Goal: Communication & Community: Share content

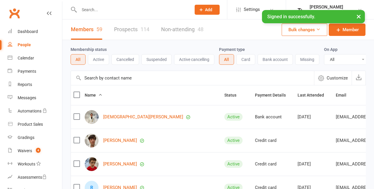
select select "100"
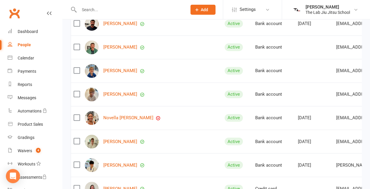
scroll to position [423, 0]
click at [105, 95] on link "[PERSON_NAME]" at bounding box center [120, 94] width 34 height 5
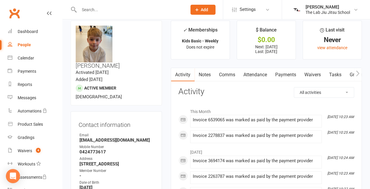
scroll to position [7, 0]
click at [291, 72] on link "Payments" at bounding box center [285, 75] width 29 height 14
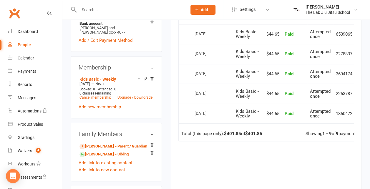
scroll to position [233, 0]
click at [19, 42] on link "People" at bounding box center [35, 44] width 54 height 13
select select "100"
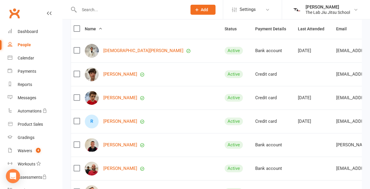
scroll to position [67, 0]
click at [117, 100] on link "[PERSON_NAME]" at bounding box center [120, 97] width 34 height 5
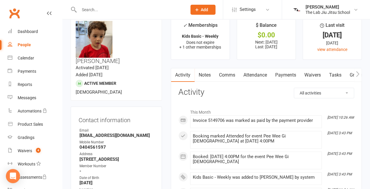
scroll to position [12, 0]
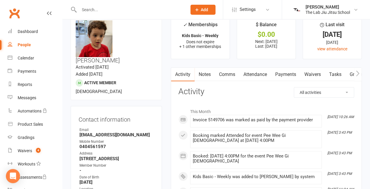
click at [284, 75] on link "Payments" at bounding box center [285, 75] width 29 height 14
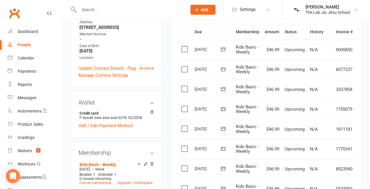
scroll to position [276, 0]
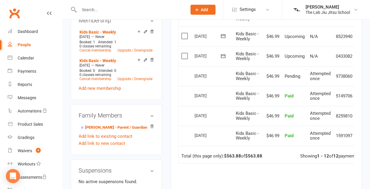
click at [184, 56] on label at bounding box center [185, 56] width 8 height 6
click at [184, 53] on input "checkbox" at bounding box center [183, 53] width 4 height 0
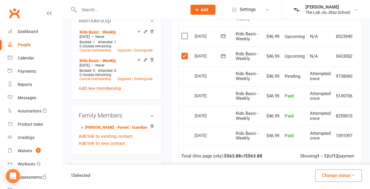
click at [184, 57] on label at bounding box center [185, 56] width 8 height 6
click at [184, 53] on input "checkbox" at bounding box center [183, 53] width 4 height 0
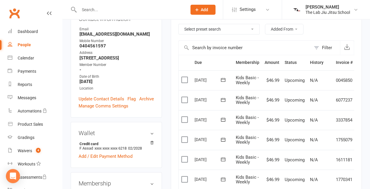
scroll to position [108, 0]
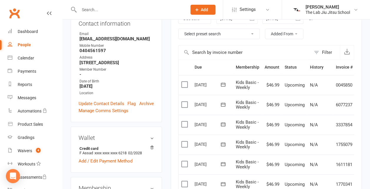
click at [28, 44] on div "People" at bounding box center [24, 44] width 13 height 5
select select "100"
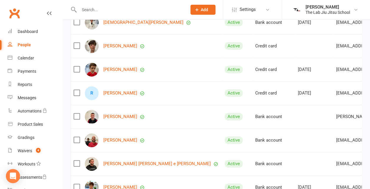
scroll to position [95, 0]
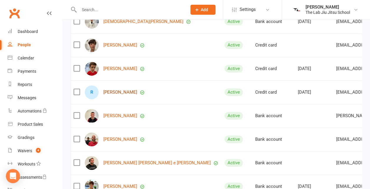
click at [112, 94] on link "[PERSON_NAME]" at bounding box center [120, 92] width 34 height 5
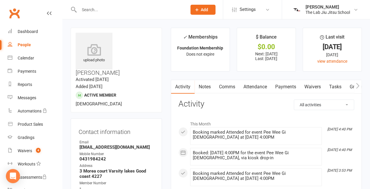
click at [286, 88] on link "Payments" at bounding box center [285, 87] width 29 height 14
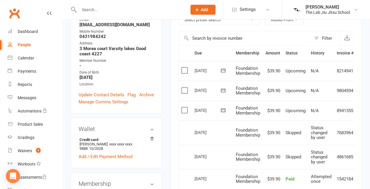
scroll to position [121, 0]
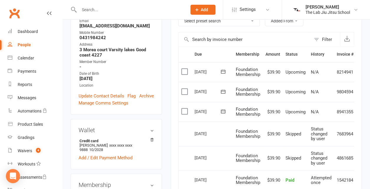
click at [25, 43] on div "People" at bounding box center [24, 44] width 13 height 5
select select "100"
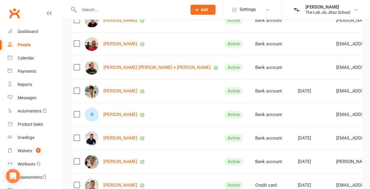
scroll to position [191, 0]
click at [128, 93] on link "[PERSON_NAME]" at bounding box center [120, 90] width 34 height 5
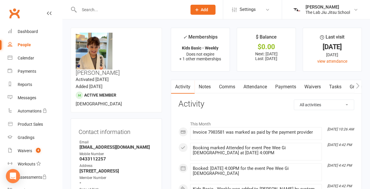
click at [273, 87] on link "Payments" at bounding box center [285, 87] width 29 height 14
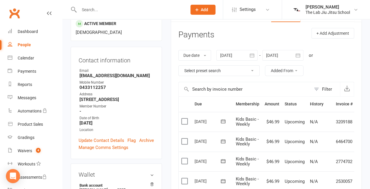
scroll to position [71, 0]
click at [333, 31] on button "+ Add Adjustment" at bounding box center [332, 33] width 43 height 11
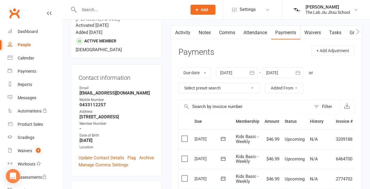
scroll to position [54, 0]
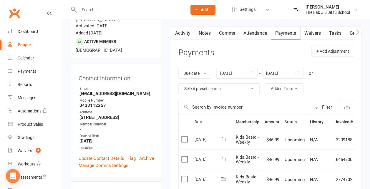
click at [354, 35] on button "button" at bounding box center [357, 32] width 7 height 13
click at [176, 34] on icon "button" at bounding box center [175, 32] width 4 height 6
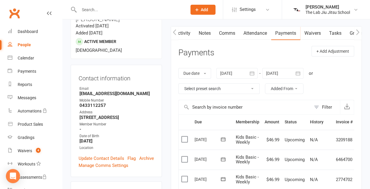
click at [220, 34] on link "Comms" at bounding box center [227, 33] width 24 height 14
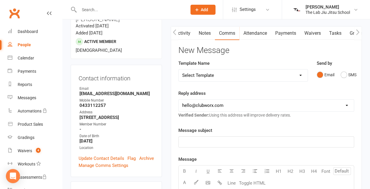
click at [187, 32] on link "Activity" at bounding box center [183, 33] width 24 height 14
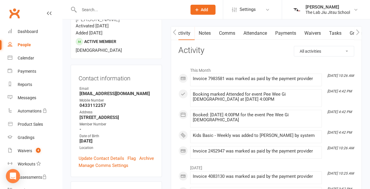
click at [291, 36] on link "Payments" at bounding box center [285, 33] width 29 height 14
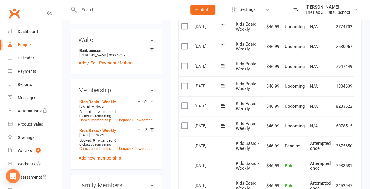
scroll to position [205, 0]
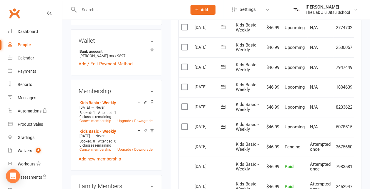
click at [183, 104] on label at bounding box center [185, 107] width 8 height 6
click at [183, 104] on input "checkbox" at bounding box center [183, 104] width 4 height 0
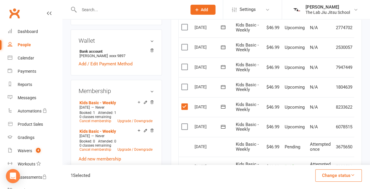
click at [185, 65] on label at bounding box center [185, 67] width 8 height 6
click at [185, 64] on input "checkbox" at bounding box center [183, 64] width 4 height 0
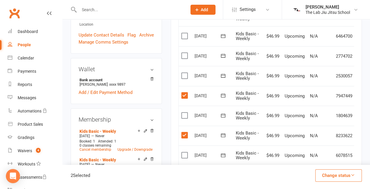
click at [185, 55] on label at bounding box center [185, 56] width 8 height 6
click at [185, 53] on input "checkbox" at bounding box center [183, 53] width 4 height 0
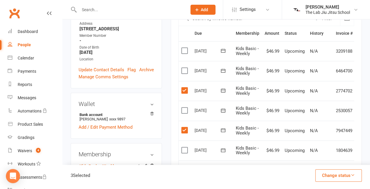
scroll to position [139, 0]
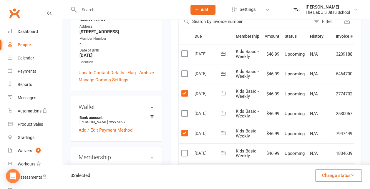
click at [185, 55] on label at bounding box center [185, 54] width 8 height 6
click at [185, 51] on input "checkbox" at bounding box center [183, 51] width 4 height 0
click at [330, 176] on button "Change status" at bounding box center [338, 175] width 47 height 12
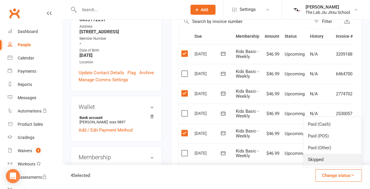
click at [338, 159] on link "Skipped" at bounding box center [332, 160] width 58 height 12
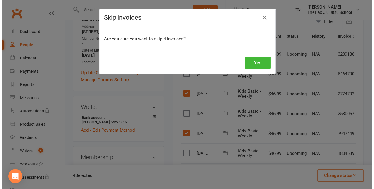
scroll to position [125, 0]
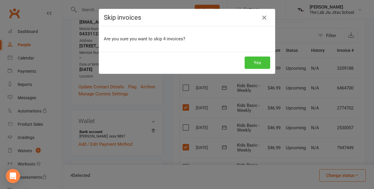
click at [258, 64] on button "Yes" at bounding box center [258, 63] width 26 height 12
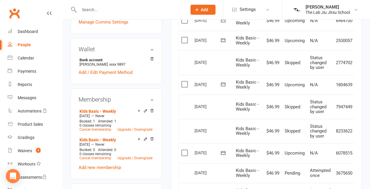
scroll to position [197, 0]
click at [101, 127] on link "Cancel membership" at bounding box center [95, 129] width 32 height 4
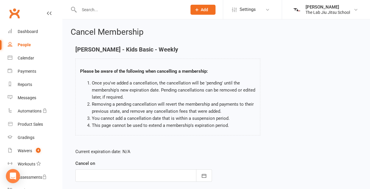
click at [215, 175] on div "Current expiration date: N/A Cancel on [DATE] Sun Mon Tue Wed Thu Fri Sat 31 27…" at bounding box center [143, 183] width 145 height 78
click at [202, 177] on icon "button" at bounding box center [204, 176] width 6 height 6
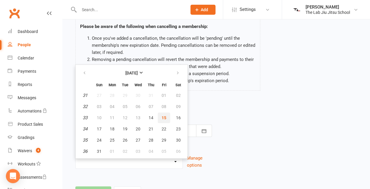
scroll to position [72, 0]
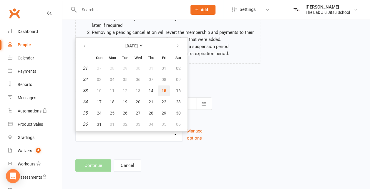
click at [166, 89] on span "15" at bounding box center [164, 90] width 5 height 5
type input "[DATE]"
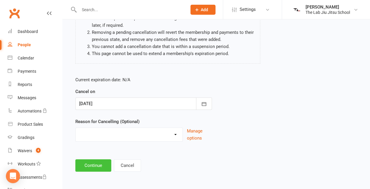
click at [96, 163] on button "Continue" at bounding box center [93, 165] width 36 height 12
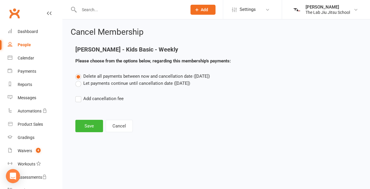
scroll to position [0, 0]
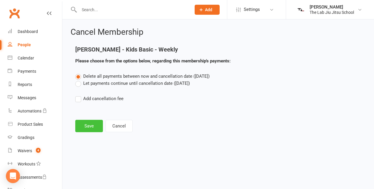
click at [89, 124] on button "Save" at bounding box center [89, 126] width 28 height 12
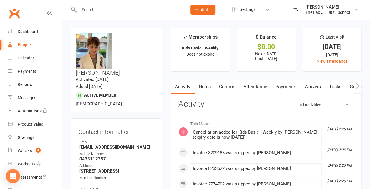
click at [34, 43] on link "People" at bounding box center [35, 44] width 54 height 13
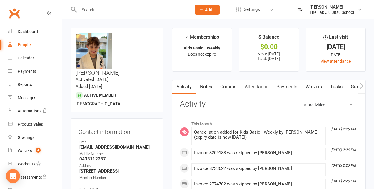
select select "100"
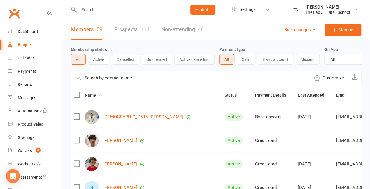
click at [123, 164] on div "[PERSON_NAME]" at bounding box center [152, 164] width 135 height 14
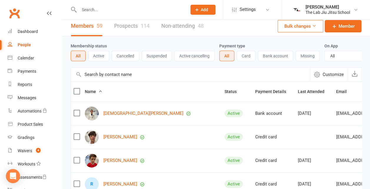
scroll to position [2, 0]
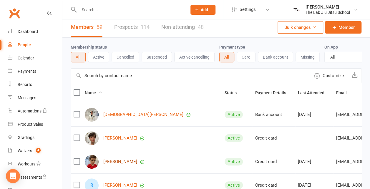
click at [114, 164] on link "[PERSON_NAME]" at bounding box center [120, 161] width 34 height 5
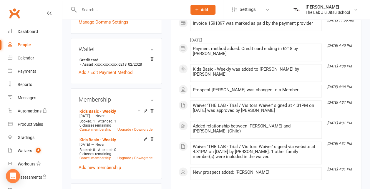
scroll to position [203, 0]
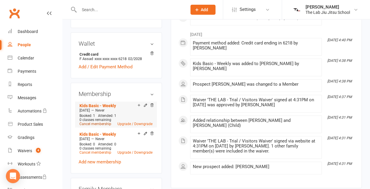
click at [104, 122] on link "Cancel membership" at bounding box center [95, 124] width 32 height 4
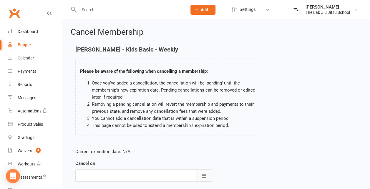
click at [208, 172] on button "button" at bounding box center [204, 175] width 16 height 12
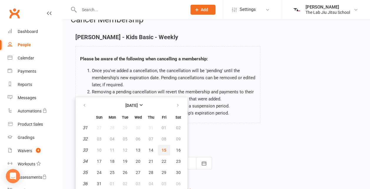
click at [167, 146] on button "15" at bounding box center [164, 150] width 12 height 11
type input "[DATE]"
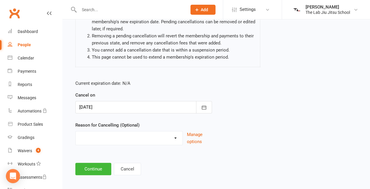
scroll to position [70, 0]
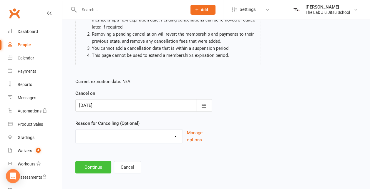
click at [97, 171] on button "Continue" at bounding box center [93, 167] width 36 height 12
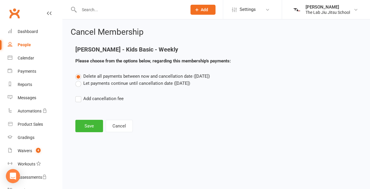
scroll to position [0, 0]
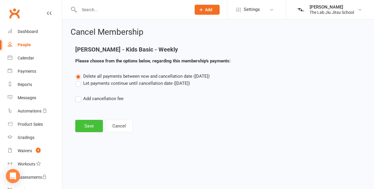
click at [87, 129] on button "Save" at bounding box center [89, 126] width 28 height 12
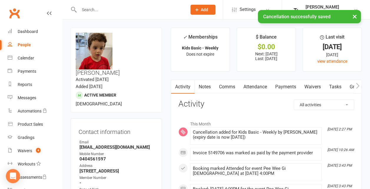
click at [22, 46] on div "People" at bounding box center [24, 44] width 13 height 5
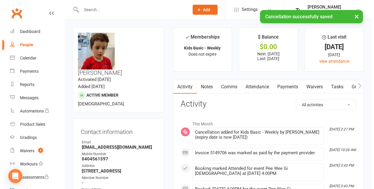
select select "100"
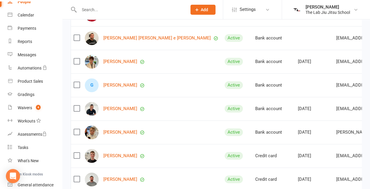
scroll to position [221, 0]
click at [121, 135] on link "[PERSON_NAME]" at bounding box center [120, 132] width 34 height 5
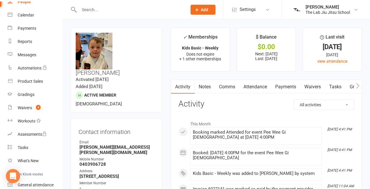
click at [287, 82] on link "Payments" at bounding box center [285, 87] width 29 height 14
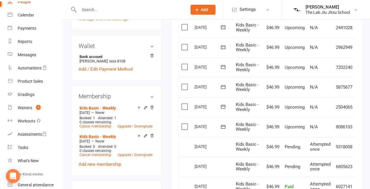
scroll to position [209, 0]
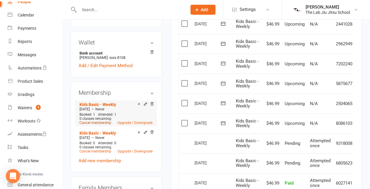
click at [102, 121] on link "Cancel membership" at bounding box center [95, 123] width 32 height 4
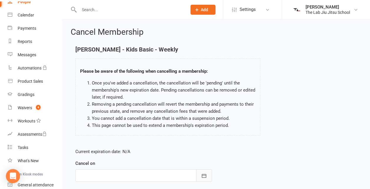
click at [204, 173] on icon "button" at bounding box center [204, 176] width 6 height 6
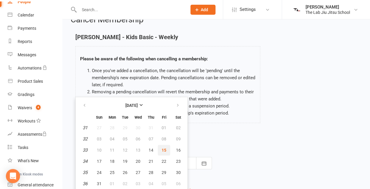
click at [164, 150] on span "15" at bounding box center [164, 150] width 5 height 5
type input "[DATE]"
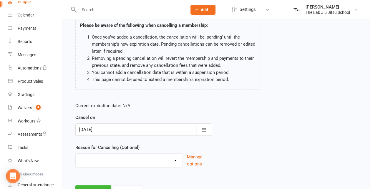
scroll to position [64, 0]
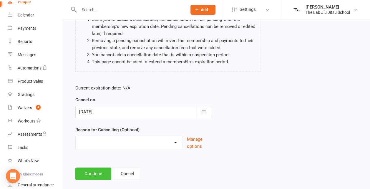
click at [94, 171] on button "Continue" at bounding box center [93, 174] width 36 height 12
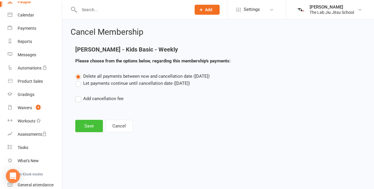
click at [85, 128] on button "Save" at bounding box center [89, 126] width 28 height 12
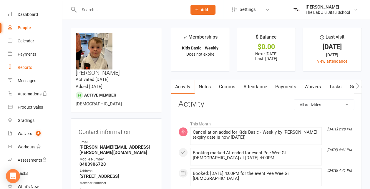
scroll to position [16, 0]
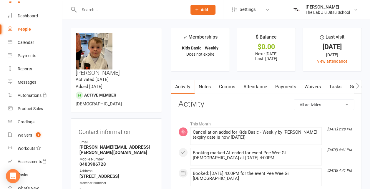
click at [26, 27] on div "People" at bounding box center [24, 29] width 13 height 5
select select "100"
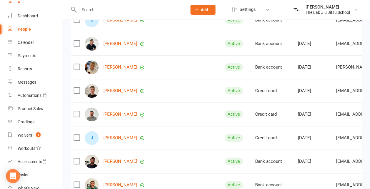
scroll to position [286, 0]
click at [120, 92] on link "[PERSON_NAME]" at bounding box center [120, 90] width 34 height 5
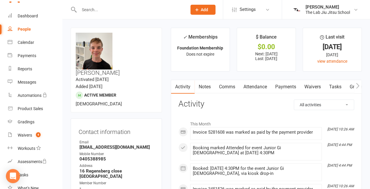
click at [281, 86] on link "Payments" at bounding box center [285, 87] width 29 height 14
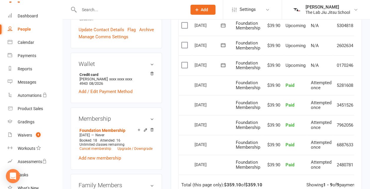
scroll to position [196, 0]
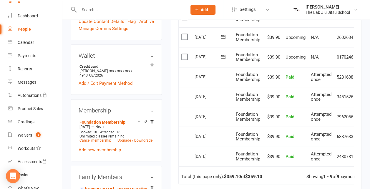
click at [24, 29] on div "People" at bounding box center [24, 29] width 13 height 5
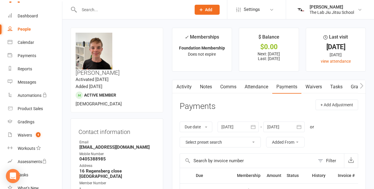
select select "100"
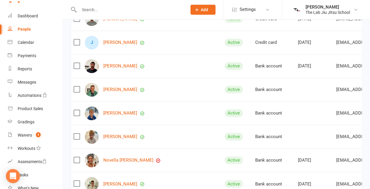
scroll to position [381, 0]
click at [124, 115] on link "[PERSON_NAME]" at bounding box center [120, 112] width 34 height 5
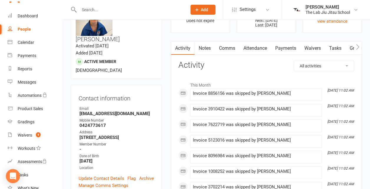
scroll to position [31, 0]
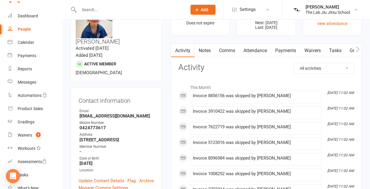
click at [295, 50] on link "Payments" at bounding box center [285, 51] width 29 height 14
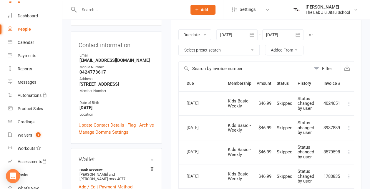
scroll to position [87, 0]
click at [24, 28] on div "People" at bounding box center [24, 29] width 13 height 5
select select "100"
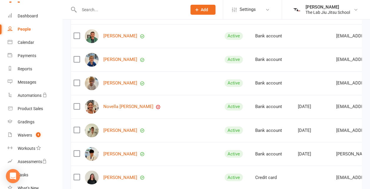
scroll to position [435, 0]
click at [120, 84] on link "[PERSON_NAME]" at bounding box center [120, 82] width 34 height 5
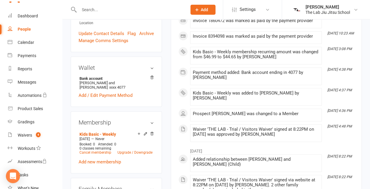
click at [149, 150] on div "Membership Kids Basic - Weekly [DATE] — Never Booked: 0 Attended: 0 0 classes r…" at bounding box center [116, 142] width 91 height 62
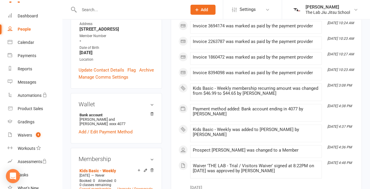
scroll to position [143, 0]
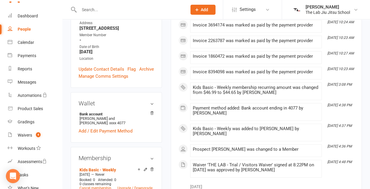
click at [18, 32] on link "People" at bounding box center [35, 29] width 54 height 13
select select "100"
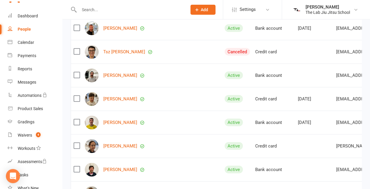
scroll to position [655, 0]
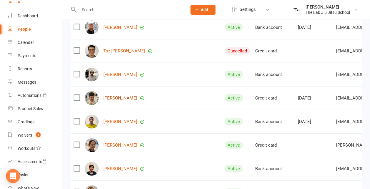
click at [116, 98] on link "[PERSON_NAME]" at bounding box center [120, 98] width 34 height 5
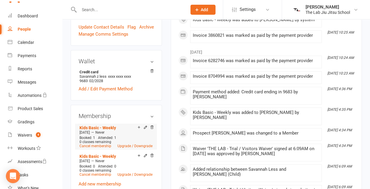
scroll to position [187, 0]
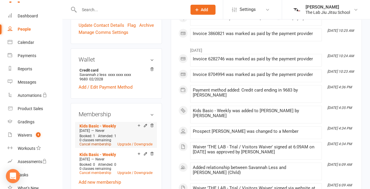
click at [97, 142] on link "Cancel membership" at bounding box center [95, 144] width 32 height 4
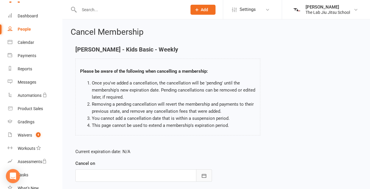
click at [204, 175] on icon "button" at bounding box center [204, 176] width 6 height 6
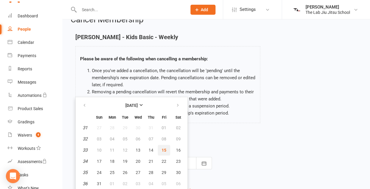
click at [163, 152] on span "15" at bounding box center [164, 150] width 5 height 5
type input "[DATE]"
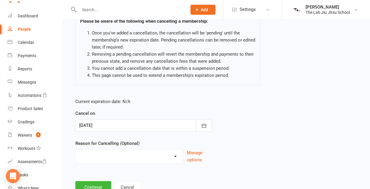
scroll to position [55, 0]
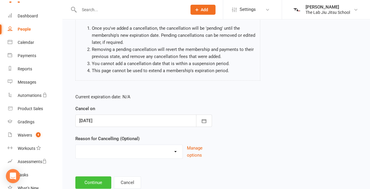
click at [100, 178] on button "Continue" at bounding box center [93, 182] width 36 height 12
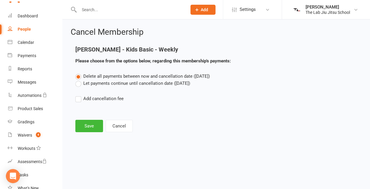
scroll to position [0, 0]
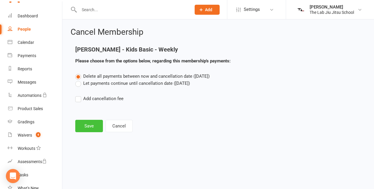
click at [91, 127] on button "Save" at bounding box center [89, 126] width 28 height 12
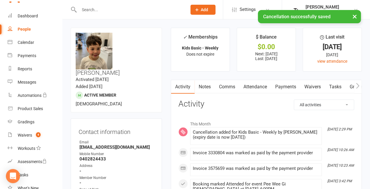
click at [27, 28] on div "People" at bounding box center [24, 29] width 13 height 5
select select "100"
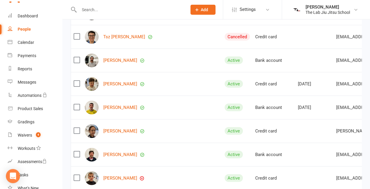
scroll to position [670, 0]
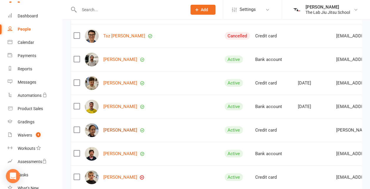
click at [117, 129] on link "[PERSON_NAME]" at bounding box center [120, 130] width 34 height 5
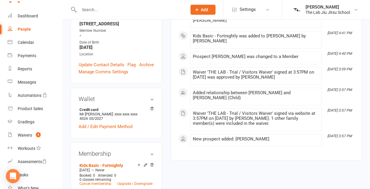
scroll to position [151, 0]
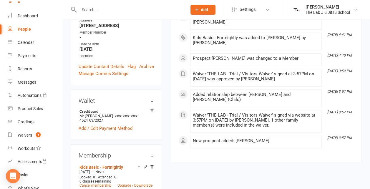
select select "100"
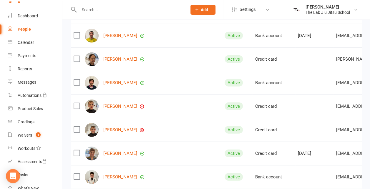
scroll to position [740, 0]
click at [131, 108] on link "[PERSON_NAME]" at bounding box center [120, 106] width 34 height 5
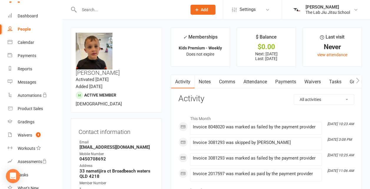
click at [184, 82] on link "Activity" at bounding box center [183, 82] width 24 height 14
click at [289, 81] on link "Payments" at bounding box center [285, 82] width 29 height 14
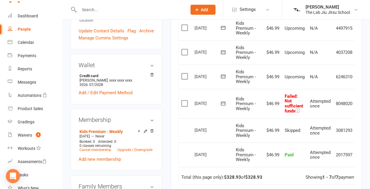
scroll to position [187, 0]
click at [183, 100] on label at bounding box center [185, 103] width 8 height 6
click at [183, 100] on input "checkbox" at bounding box center [183, 100] width 4 height 0
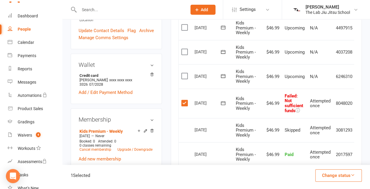
click at [336, 173] on button "Change status" at bounding box center [338, 175] width 47 height 12
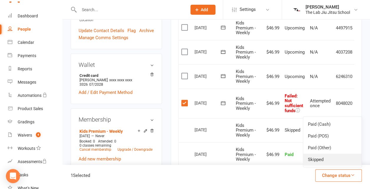
click at [329, 162] on link "Skipped" at bounding box center [332, 160] width 58 height 12
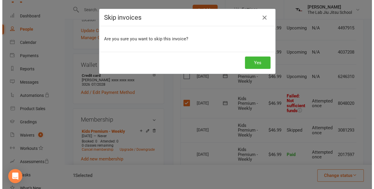
scroll to position [180, 0]
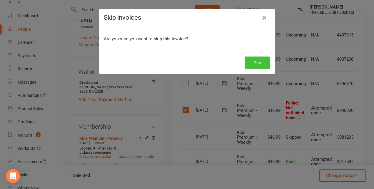
click at [255, 59] on button "Yes" at bounding box center [258, 63] width 26 height 12
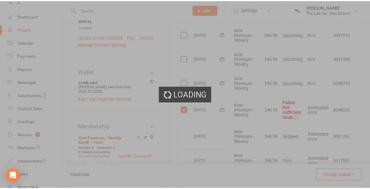
scroll to position [187, 0]
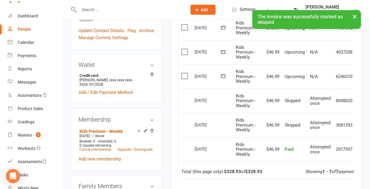
click at [24, 10] on div "× The invoice was successfully marked as skipped" at bounding box center [181, 10] width 362 height 0
click at [25, 34] on link "People" at bounding box center [35, 29] width 54 height 13
select select "100"
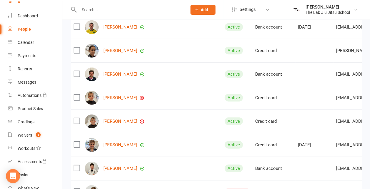
scroll to position [759, 0]
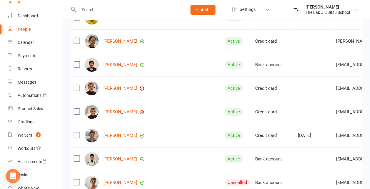
click at [130, 109] on div "[PERSON_NAME]" at bounding box center [152, 112] width 135 height 14
click at [130, 112] on link "[PERSON_NAME]" at bounding box center [120, 112] width 34 height 5
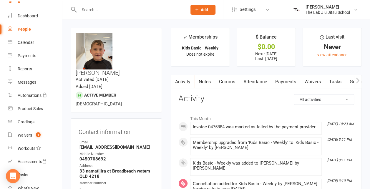
click at [286, 81] on link "Payments" at bounding box center [285, 82] width 29 height 14
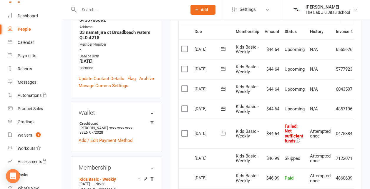
scroll to position [139, 0]
click at [187, 133] on label at bounding box center [185, 133] width 8 height 6
click at [185, 130] on input "checkbox" at bounding box center [183, 130] width 4 height 0
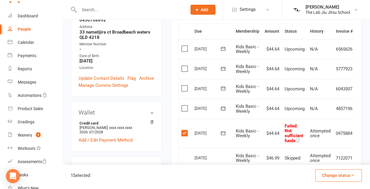
click at [339, 176] on button "Change status" at bounding box center [338, 175] width 47 height 12
click at [323, 160] on link "Skipped" at bounding box center [332, 160] width 58 height 12
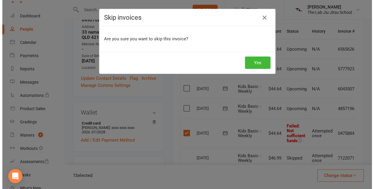
scroll to position [132, 0]
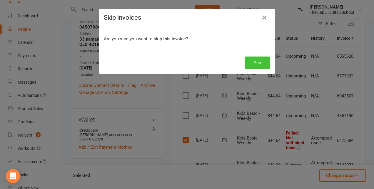
click at [251, 62] on button "Yes" at bounding box center [258, 63] width 26 height 12
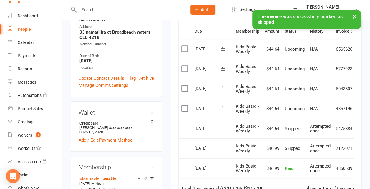
scroll to position [0, 0]
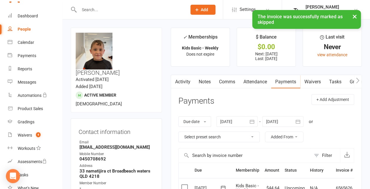
click at [24, 10] on div "× The invoice was successfully marked as skipped" at bounding box center [181, 10] width 362 height 0
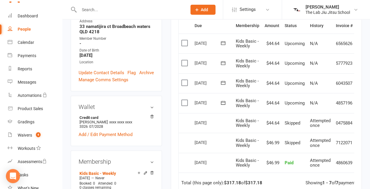
scroll to position [145, 0]
select select "100"
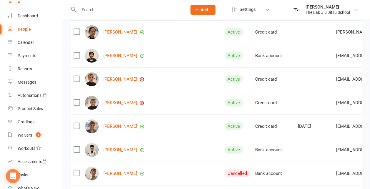
scroll to position [782, 0]
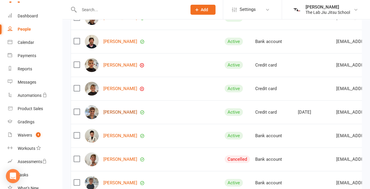
click at [124, 113] on link "[PERSON_NAME]" at bounding box center [120, 112] width 34 height 5
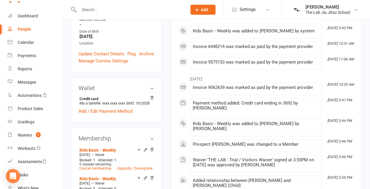
scroll to position [161, 0]
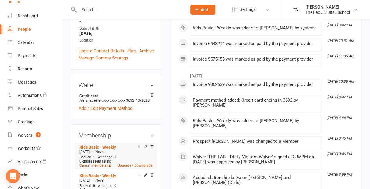
click at [97, 163] on link "Cancel membership" at bounding box center [95, 165] width 32 height 4
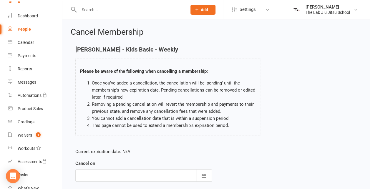
click at [142, 176] on div at bounding box center [143, 175] width 137 height 12
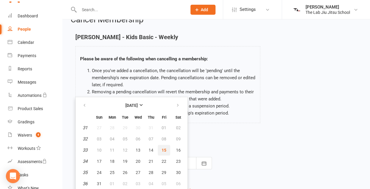
click at [163, 148] on span "15" at bounding box center [164, 150] width 5 height 5
type input "[DATE]"
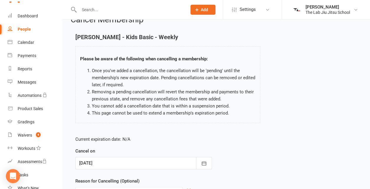
scroll to position [42, 0]
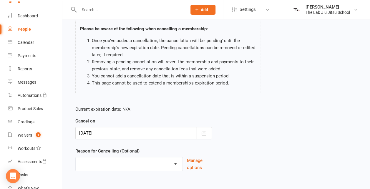
click at [101, 186] on main "[PERSON_NAME] - Kids Basic - Weekly Please be aware of the following when cance…" at bounding box center [216, 102] width 291 height 197
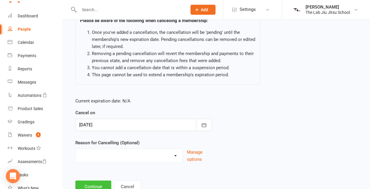
click at [101, 186] on button "Continue" at bounding box center [93, 186] width 36 height 12
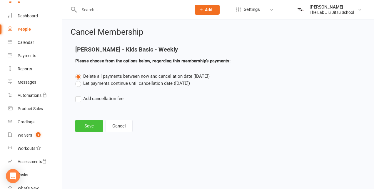
click at [85, 123] on button "Save" at bounding box center [89, 126] width 28 height 12
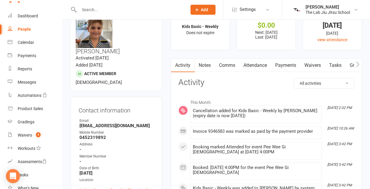
scroll to position [22, 0]
click at [284, 64] on link "Payments" at bounding box center [285, 65] width 29 height 14
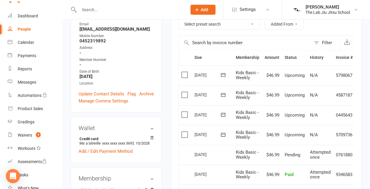
scroll to position [137, 0]
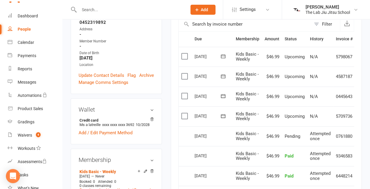
click at [25, 30] on div "People" at bounding box center [24, 29] width 13 height 5
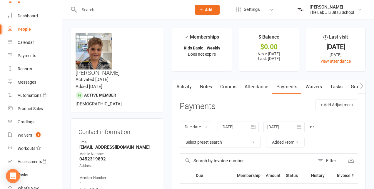
select select "100"
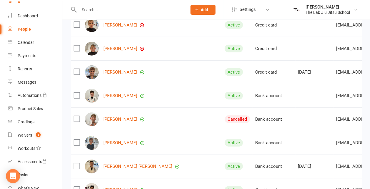
scroll to position [823, 0]
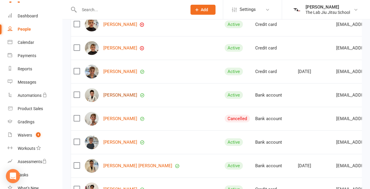
click at [125, 95] on link "[PERSON_NAME]" at bounding box center [120, 95] width 34 height 5
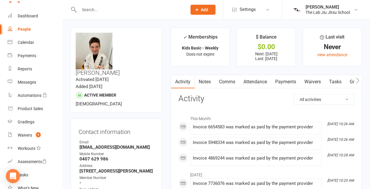
click at [285, 86] on link "Payments" at bounding box center [285, 82] width 29 height 14
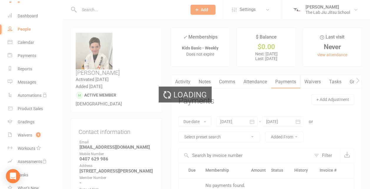
click at [285, 86] on div "Loading" at bounding box center [185, 94] width 370 height 189
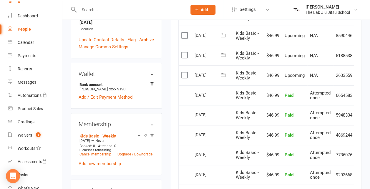
scroll to position [156, 0]
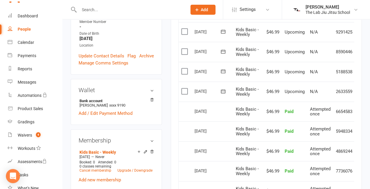
click at [28, 28] on div "People" at bounding box center [24, 29] width 13 height 5
select select "100"
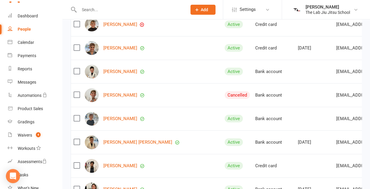
scroll to position [846, 0]
click at [117, 115] on div "[PERSON_NAME]" at bounding box center [152, 119] width 135 height 14
click at [117, 118] on link "[PERSON_NAME]" at bounding box center [120, 118] width 34 height 5
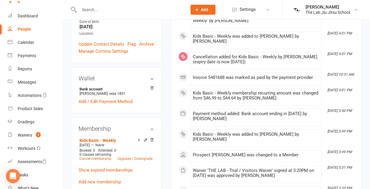
scroll to position [174, 0]
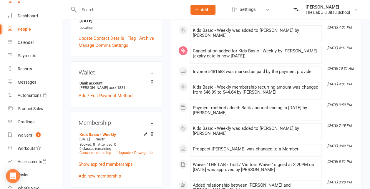
click at [24, 29] on div "People" at bounding box center [24, 29] width 13 height 5
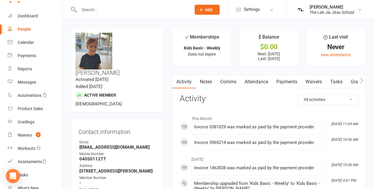
select select "100"
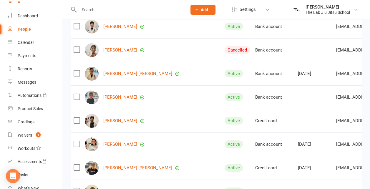
scroll to position [888, 0]
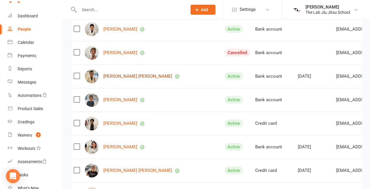
click at [121, 78] on link "[PERSON_NAME] [PERSON_NAME]" at bounding box center [137, 76] width 69 height 5
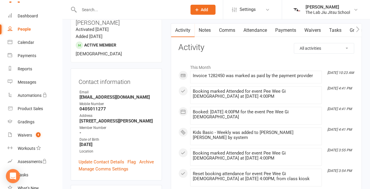
scroll to position [56, 0]
click at [287, 32] on link "Payments" at bounding box center [285, 31] width 29 height 14
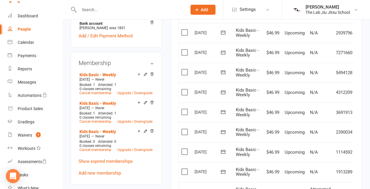
scroll to position [240, 0]
click at [97, 91] on link "Cancel membership" at bounding box center [95, 93] width 32 height 4
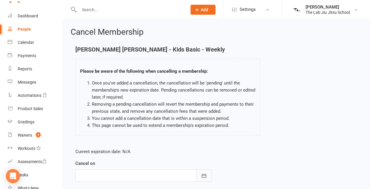
click at [199, 175] on button "button" at bounding box center [204, 175] width 16 height 12
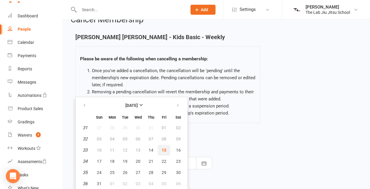
click at [164, 146] on button "15" at bounding box center [164, 150] width 12 height 11
type input "[DATE]"
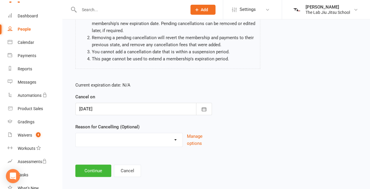
scroll to position [67, 0]
click at [89, 169] on button "Continue" at bounding box center [93, 171] width 36 height 12
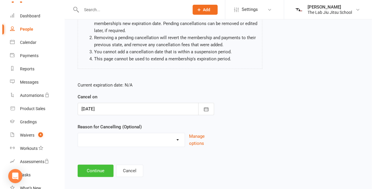
scroll to position [0, 0]
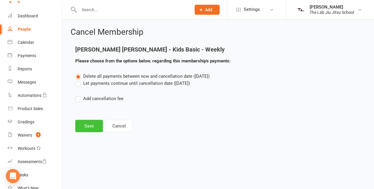
click at [92, 126] on button "Save" at bounding box center [89, 126] width 28 height 12
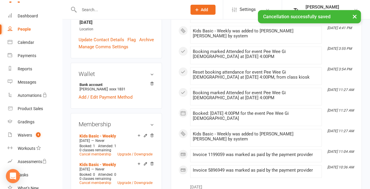
scroll to position [179, 0]
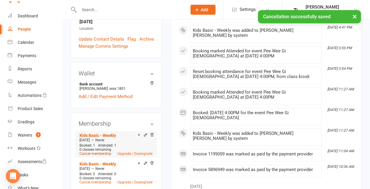
click at [99, 152] on link "Cancel membership" at bounding box center [95, 154] width 32 height 4
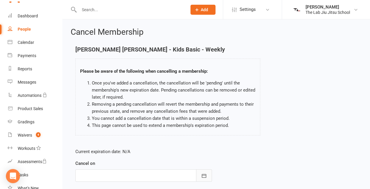
click at [201, 180] on button "button" at bounding box center [204, 175] width 16 height 12
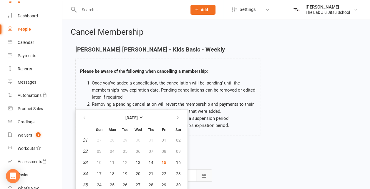
scroll to position [12, 0]
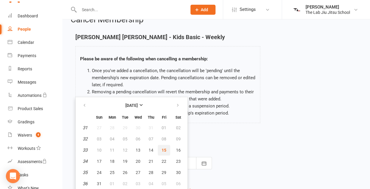
click at [167, 150] on button "15" at bounding box center [164, 150] width 12 height 11
type input "[DATE]"
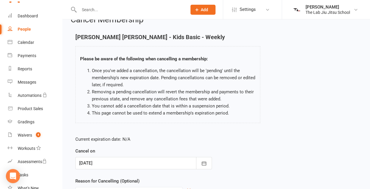
scroll to position [72, 0]
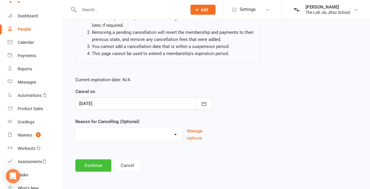
click at [92, 164] on button "Continue" at bounding box center [93, 165] width 36 height 12
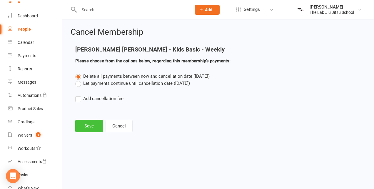
click at [89, 126] on button "Save" at bounding box center [89, 126] width 28 height 12
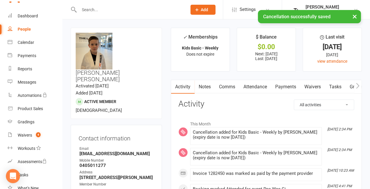
click at [21, 27] on div "People" at bounding box center [24, 29] width 13 height 5
select select "100"
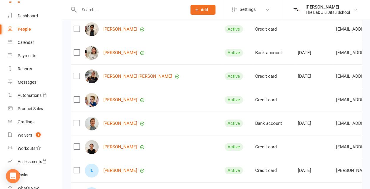
scroll to position [983, 0]
click at [120, 99] on link "[PERSON_NAME]" at bounding box center [120, 99] width 34 height 5
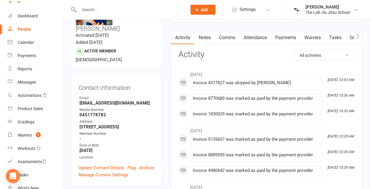
scroll to position [44, 0]
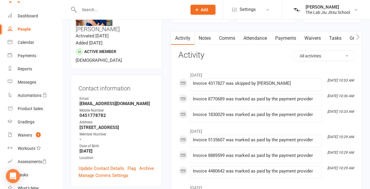
click at [294, 38] on link "Payments" at bounding box center [285, 39] width 29 height 14
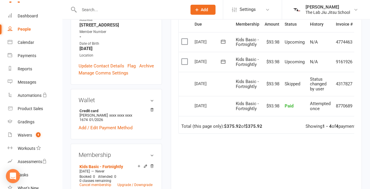
scroll to position [147, 0]
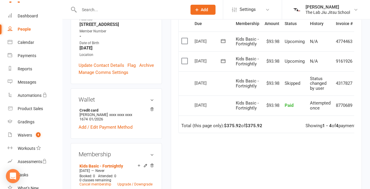
click at [22, 27] on div "People" at bounding box center [24, 29] width 13 height 5
select select "100"
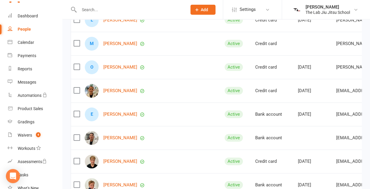
scroll to position [1133, 0]
click at [122, 91] on link "[PERSON_NAME]" at bounding box center [120, 91] width 34 height 5
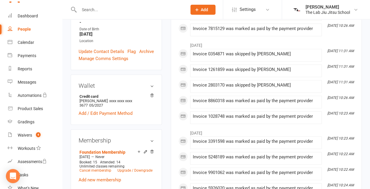
scroll to position [160, 0]
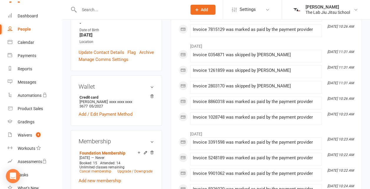
click at [26, 31] on div "People" at bounding box center [24, 29] width 13 height 5
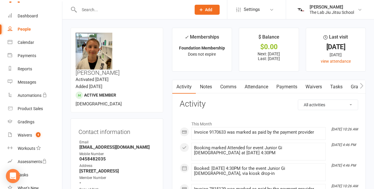
select select "100"
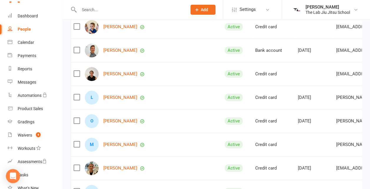
scroll to position [1067, 0]
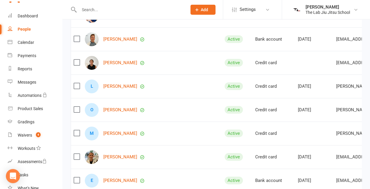
click at [126, 90] on div "L [PERSON_NAME]" at bounding box center [152, 86] width 135 height 14
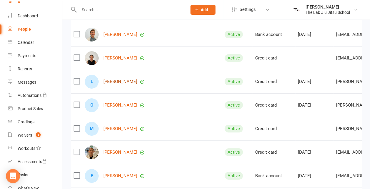
scroll to position [1072, 0]
click at [124, 77] on div "L [PERSON_NAME]" at bounding box center [152, 81] width 135 height 14
click at [125, 81] on link "[PERSON_NAME]" at bounding box center [120, 81] width 34 height 5
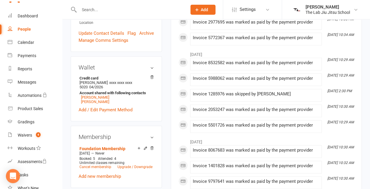
scroll to position [183, 0]
select select "100"
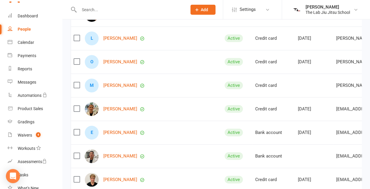
scroll to position [1111, 0]
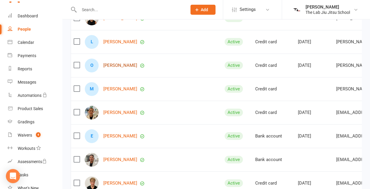
click at [117, 63] on link "[PERSON_NAME]" at bounding box center [120, 65] width 34 height 5
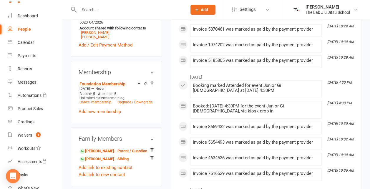
scroll to position [247, 0]
select select "100"
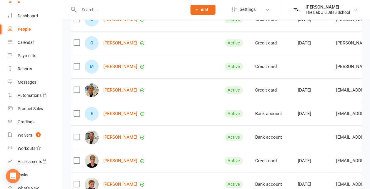
scroll to position [1134, 0]
click at [117, 112] on link "[PERSON_NAME]" at bounding box center [120, 113] width 34 height 5
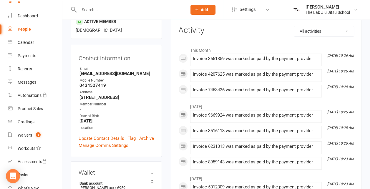
scroll to position [73, 0]
select select "100"
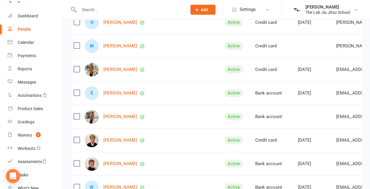
scroll to position [1156, 0]
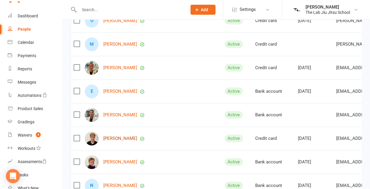
click at [112, 139] on link "[PERSON_NAME]" at bounding box center [120, 138] width 34 height 5
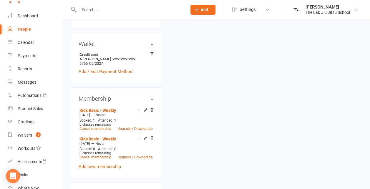
scroll to position [203, 0]
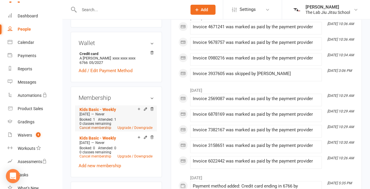
click at [103, 126] on link "Cancel membership" at bounding box center [95, 128] width 32 height 4
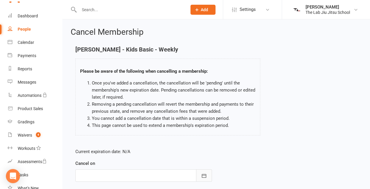
click at [200, 177] on button "button" at bounding box center [204, 175] width 16 height 12
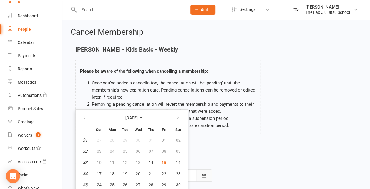
scroll to position [12, 0]
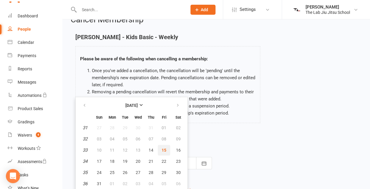
click at [165, 150] on span "15" at bounding box center [164, 150] width 5 height 5
type input "[DATE]"
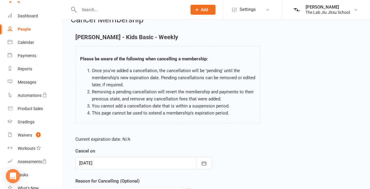
scroll to position [72, 0]
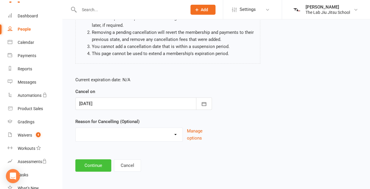
click at [94, 165] on button "Continue" at bounding box center [93, 165] width 36 height 12
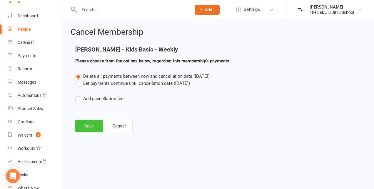
click at [86, 121] on button "Save" at bounding box center [89, 126] width 28 height 12
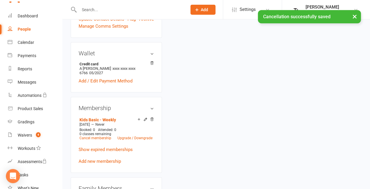
scroll to position [222, 0]
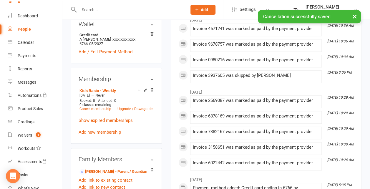
click at [23, 29] on div "People" at bounding box center [24, 29] width 13 height 5
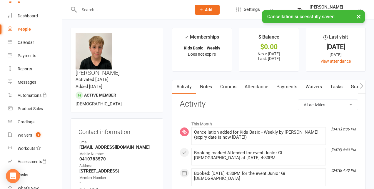
select select "100"
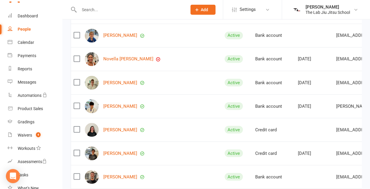
scroll to position [483, 0]
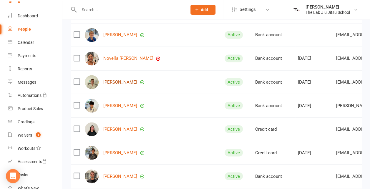
click at [128, 84] on link "[PERSON_NAME]" at bounding box center [120, 81] width 34 height 5
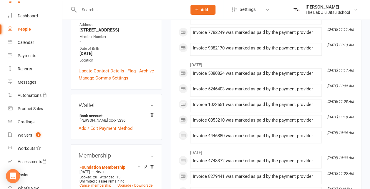
scroll to position [214, 0]
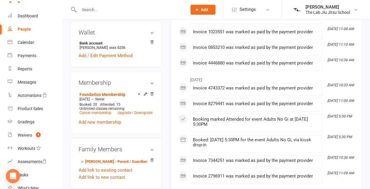
select select "100"
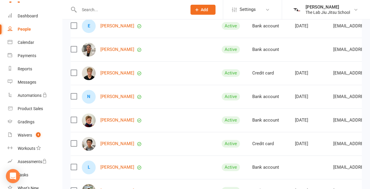
scroll to position [1221, 0]
click at [113, 95] on link "[PERSON_NAME]" at bounding box center [117, 97] width 34 height 5
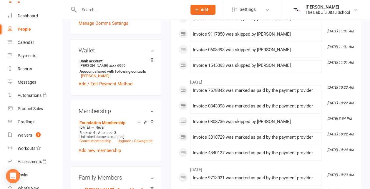
scroll to position [196, 0]
select select "100"
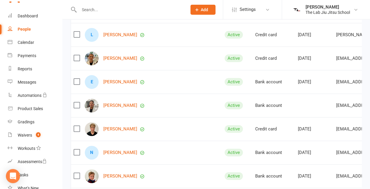
scroll to position [1166, 0]
click at [124, 174] on link "[PERSON_NAME]" at bounding box center [120, 175] width 34 height 5
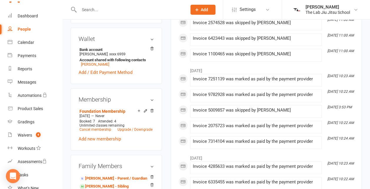
scroll to position [209, 0]
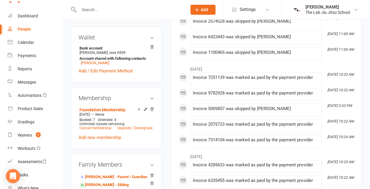
click at [24, 27] on div "People" at bounding box center [24, 29] width 13 height 5
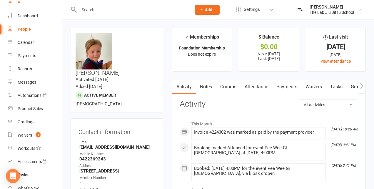
select select "100"
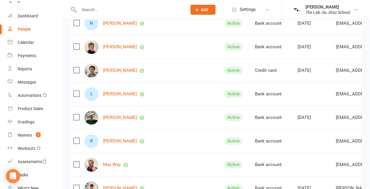
scroll to position [1360, 0]
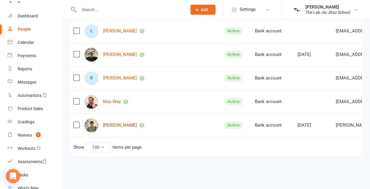
click at [109, 123] on link "[PERSON_NAME]" at bounding box center [120, 125] width 34 height 5
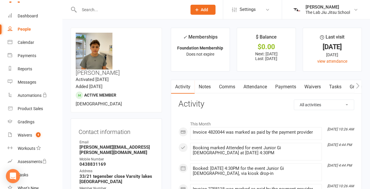
select select "100"
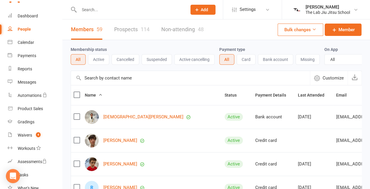
scroll to position [7, 0]
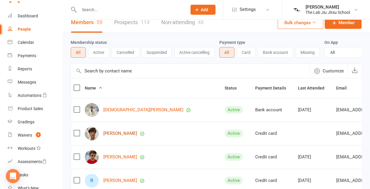
click at [135, 136] on link "[PERSON_NAME]" at bounding box center [120, 133] width 34 height 5
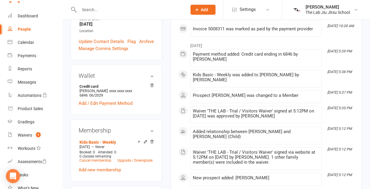
scroll to position [171, 0]
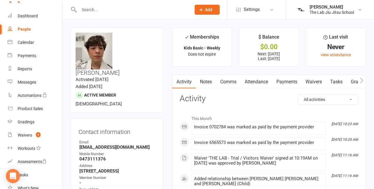
select select "100"
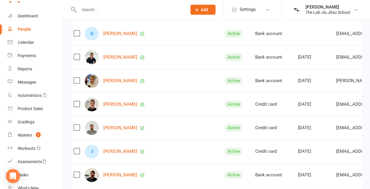
scroll to position [273, 0]
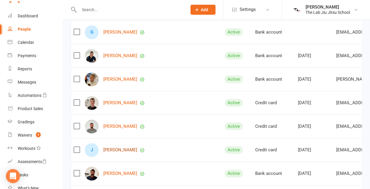
click at [118, 152] on link "[PERSON_NAME]" at bounding box center [120, 149] width 34 height 5
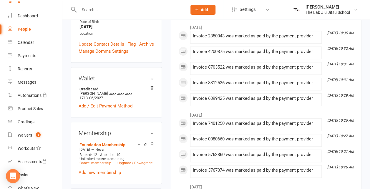
scroll to position [182, 0]
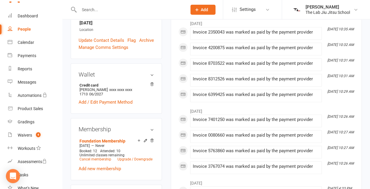
select select "100"
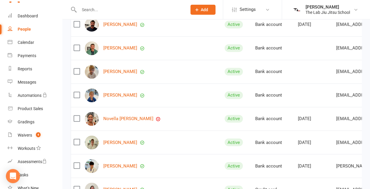
scroll to position [423, 0]
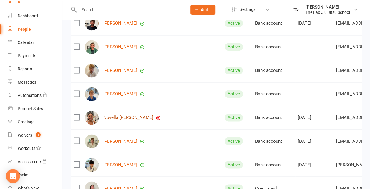
click at [125, 117] on link "Novella [PERSON_NAME]" at bounding box center [128, 117] width 50 height 5
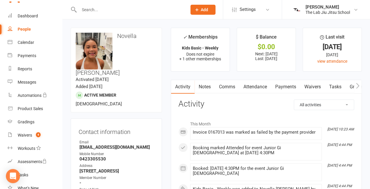
click at [282, 87] on link "Payments" at bounding box center [285, 87] width 29 height 14
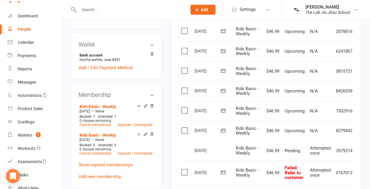
scroll to position [202, 0]
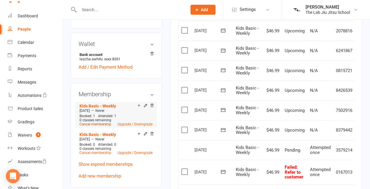
click at [102, 122] on link "Cancel membership" at bounding box center [95, 124] width 32 height 4
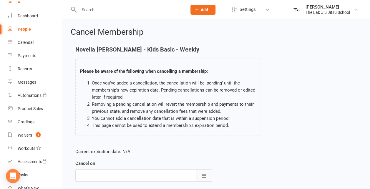
click at [205, 175] on icon "button" at bounding box center [204, 176] width 6 height 6
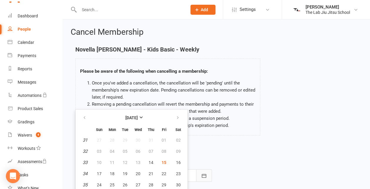
scroll to position [12, 0]
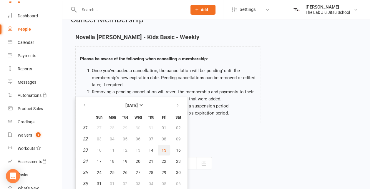
click at [162, 151] on span "15" at bounding box center [164, 150] width 5 height 5
type input "[DATE]"
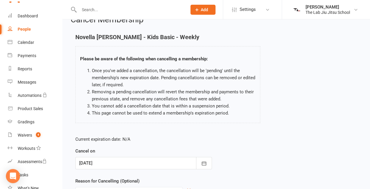
scroll to position [72, 0]
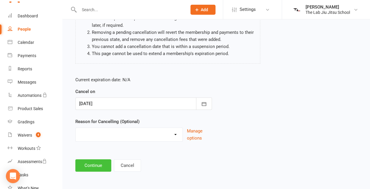
click at [99, 163] on button "Continue" at bounding box center [93, 165] width 36 height 12
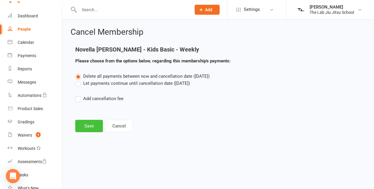
click at [93, 125] on button "Save" at bounding box center [89, 126] width 28 height 12
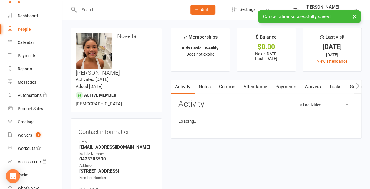
click at [284, 89] on link "Payments" at bounding box center [285, 87] width 29 height 14
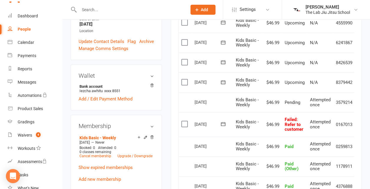
scroll to position [170, 0]
click at [25, 31] on div "People" at bounding box center [24, 29] width 13 height 5
select select "100"
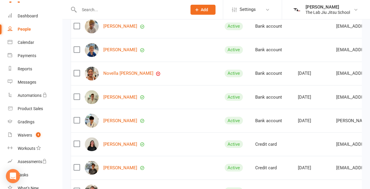
scroll to position [475, 0]
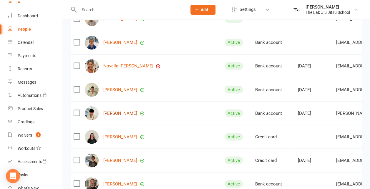
click at [126, 114] on link "[PERSON_NAME]" at bounding box center [120, 113] width 34 height 5
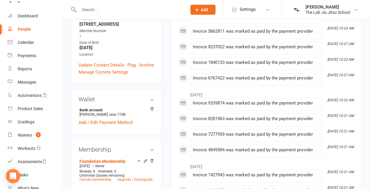
scroll to position [158, 0]
select select "100"
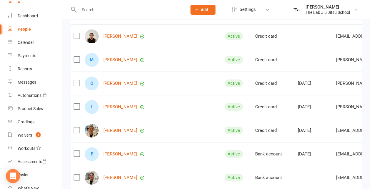
scroll to position [1094, 0]
click at [118, 130] on link "[PERSON_NAME]" at bounding box center [120, 130] width 34 height 5
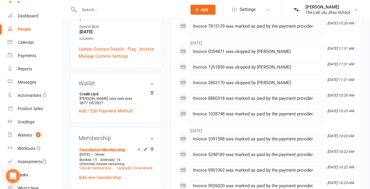
scroll to position [164, 0]
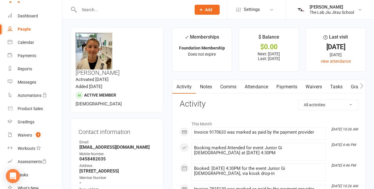
select select "100"
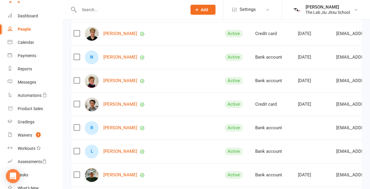
scroll to position [1262, 0]
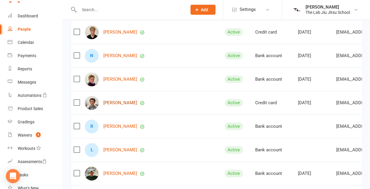
click at [115, 100] on link "[PERSON_NAME]" at bounding box center [120, 102] width 34 height 5
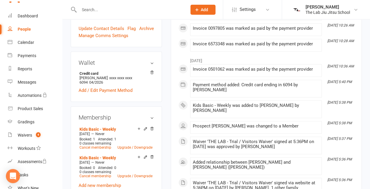
scroll to position [177, 0]
click at [97, 145] on link "Cancel membership" at bounding box center [95, 147] width 32 height 4
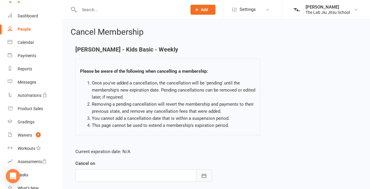
click at [207, 175] on button "button" at bounding box center [204, 175] width 16 height 12
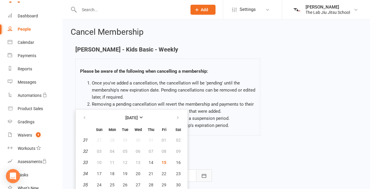
scroll to position [12, 0]
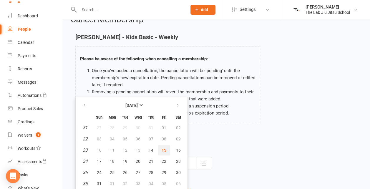
click at [164, 148] on span "15" at bounding box center [164, 150] width 5 height 5
type input "[DATE]"
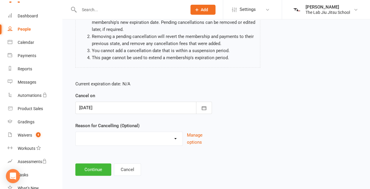
scroll to position [68, 0]
click at [98, 166] on button "Continue" at bounding box center [93, 169] width 36 height 12
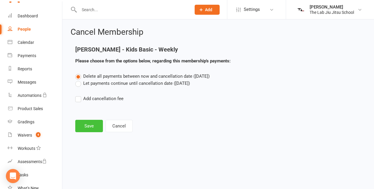
click at [88, 128] on button "Save" at bounding box center [89, 126] width 28 height 12
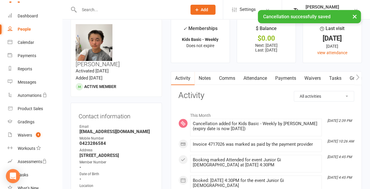
scroll to position [10, 0]
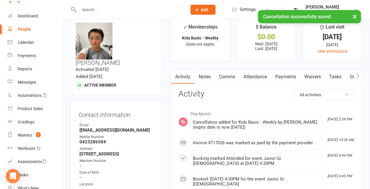
click at [286, 82] on link "Payments" at bounding box center [285, 77] width 29 height 14
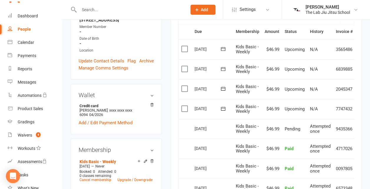
scroll to position [135, 0]
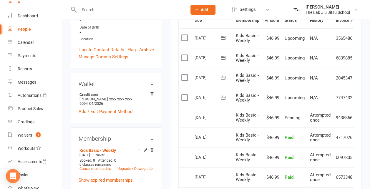
scroll to position [155, 0]
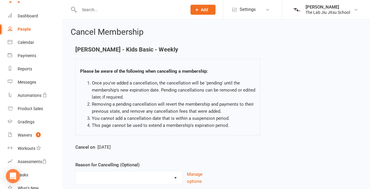
scroll to position [43, 0]
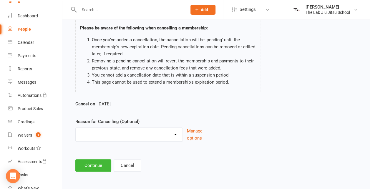
click at [20, 29] on div "People" at bounding box center [24, 29] width 13 height 5
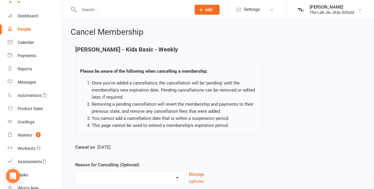
select select "100"
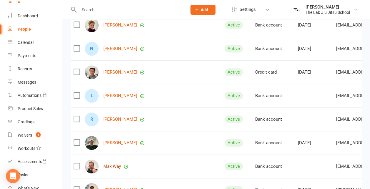
scroll to position [1289, 0]
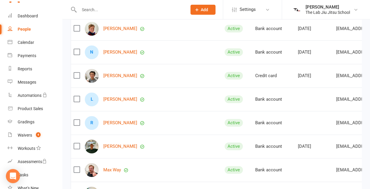
click at [119, 77] on div "[PERSON_NAME]" at bounding box center [152, 76] width 135 height 14
click at [118, 73] on link "[PERSON_NAME]" at bounding box center [120, 75] width 34 height 5
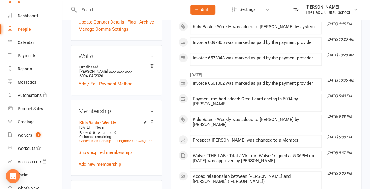
scroll to position [197, 0]
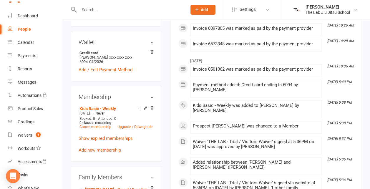
click at [21, 29] on div "People" at bounding box center [24, 29] width 13 height 5
select select "100"
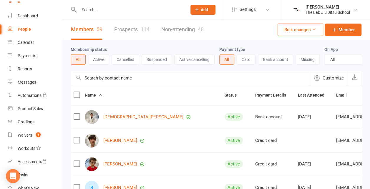
scroll to position [59, 0]
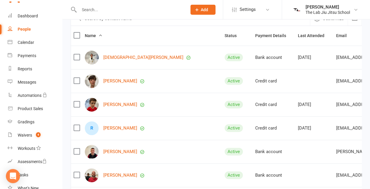
click at [122, 64] on div "[DEMOGRAPHIC_DATA][PERSON_NAME]" at bounding box center [152, 58] width 135 height 14
click at [122, 60] on link "[DEMOGRAPHIC_DATA][PERSON_NAME]" at bounding box center [143, 57] width 80 height 5
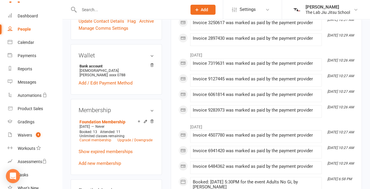
scroll to position [197, 0]
click at [23, 29] on div "People" at bounding box center [24, 29] width 13 height 5
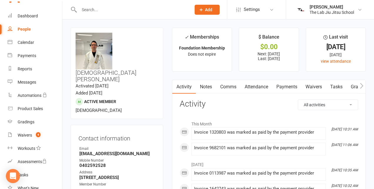
select select "100"
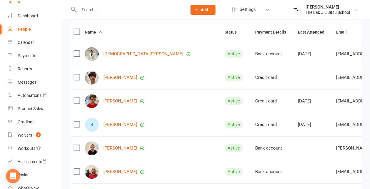
scroll to position [85, 0]
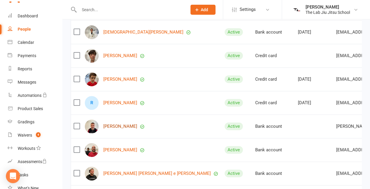
click at [113, 129] on link "[PERSON_NAME]" at bounding box center [120, 126] width 34 height 5
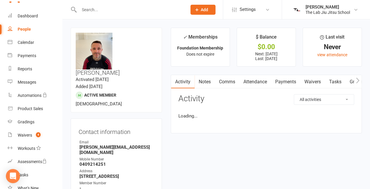
select select "100"
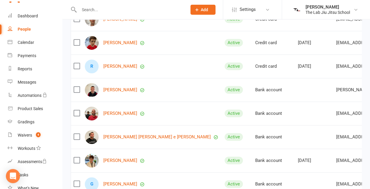
scroll to position [132, 0]
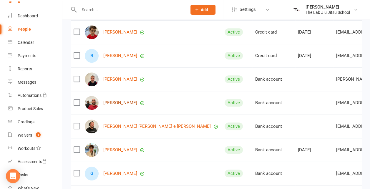
click at [106, 105] on link "[PERSON_NAME]" at bounding box center [120, 102] width 34 height 5
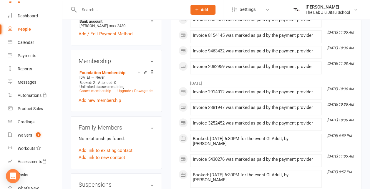
click at [121, 154] on link "Add link to new contact" at bounding box center [102, 157] width 47 height 7
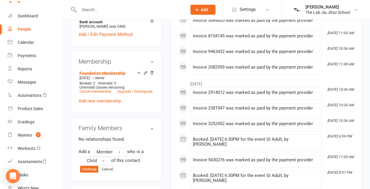
select select "100"
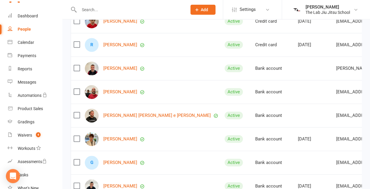
scroll to position [143, 0]
click at [110, 94] on link "[PERSON_NAME]" at bounding box center [120, 91] width 34 height 5
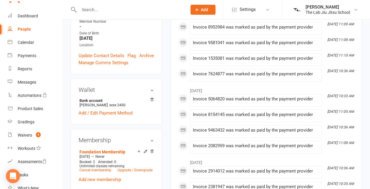
scroll to position [152, 0]
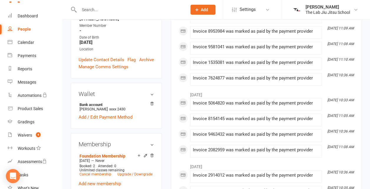
select select "100"
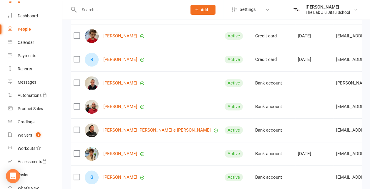
scroll to position [128, 0]
click at [130, 136] on div "[PERSON_NAME] [PERSON_NAME] e [PERSON_NAME]" at bounding box center [152, 130] width 135 height 14
click at [129, 132] on link "[PERSON_NAME] [PERSON_NAME] e [PERSON_NAME]" at bounding box center [156, 129] width 107 height 5
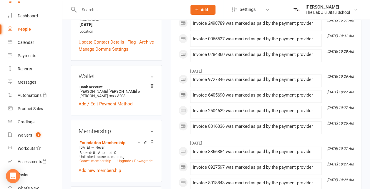
scroll to position [176, 0]
select select "100"
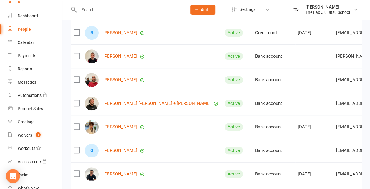
scroll to position [155, 0]
click at [118, 151] on link "[PERSON_NAME]" at bounding box center [120, 150] width 34 height 5
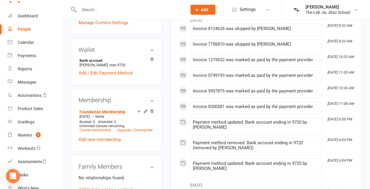
scroll to position [202, 0]
select select "100"
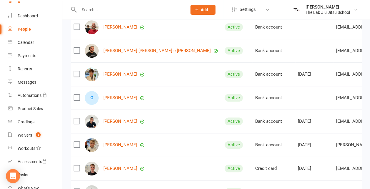
scroll to position [208, 0]
click at [113, 124] on link "[PERSON_NAME]" at bounding box center [120, 121] width 34 height 5
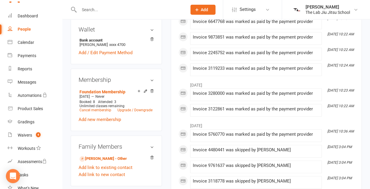
scroll to position [241, 0]
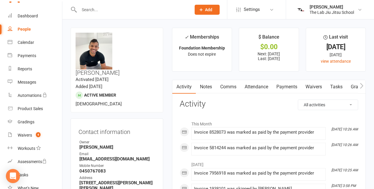
select select "100"
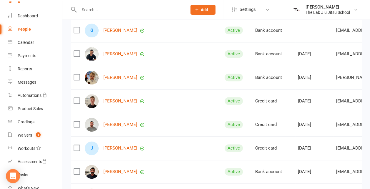
scroll to position [276, 0]
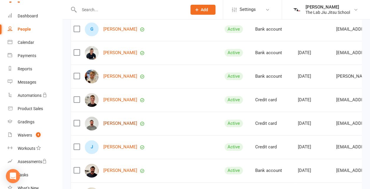
click at [117, 124] on link "[PERSON_NAME]" at bounding box center [120, 123] width 34 height 5
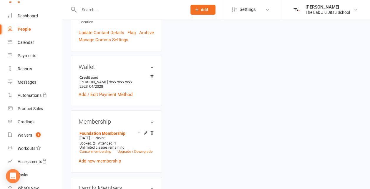
scroll to position [181, 0]
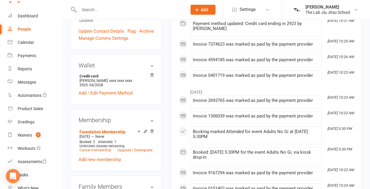
select select "100"
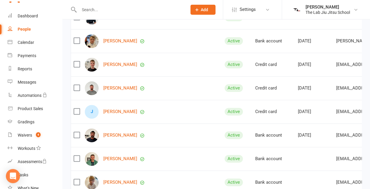
scroll to position [313, 0]
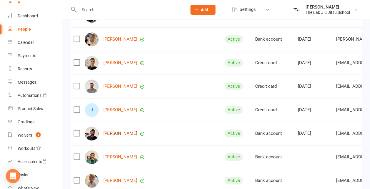
click at [114, 136] on link "[PERSON_NAME]" at bounding box center [120, 133] width 34 height 5
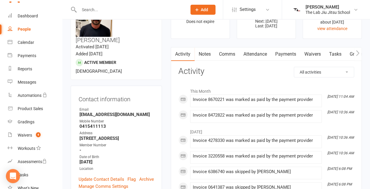
scroll to position [35, 0]
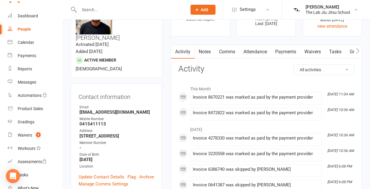
click at [284, 55] on link "Payments" at bounding box center [285, 52] width 29 height 14
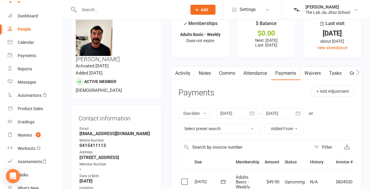
scroll to position [11, 0]
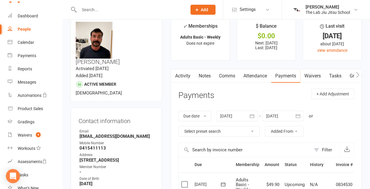
click at [28, 29] on div "People" at bounding box center [24, 29] width 13 height 5
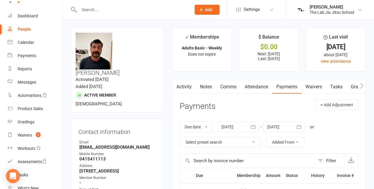
select select "100"
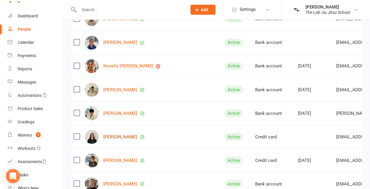
scroll to position [485, 0]
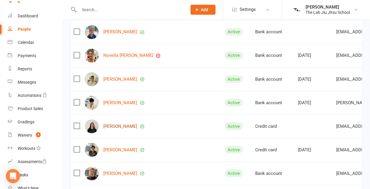
click at [125, 129] on link "[PERSON_NAME]" at bounding box center [120, 126] width 34 height 5
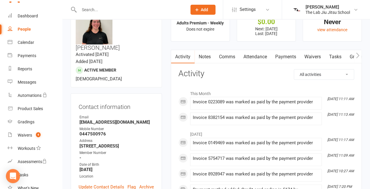
scroll to position [25, 0]
select select "100"
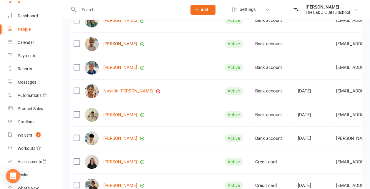
scroll to position [450, 0]
click at [121, 160] on div "[PERSON_NAME]" at bounding box center [152, 162] width 135 height 14
click at [122, 162] on link "[PERSON_NAME]" at bounding box center [120, 161] width 34 height 5
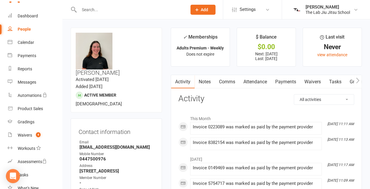
click at [22, 27] on div "People" at bounding box center [24, 29] width 13 height 5
select select "100"
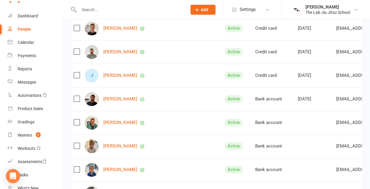
scroll to position [494, 0]
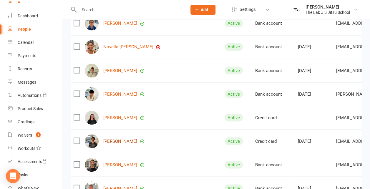
click at [137, 142] on link "[PERSON_NAME]" at bounding box center [120, 141] width 34 height 5
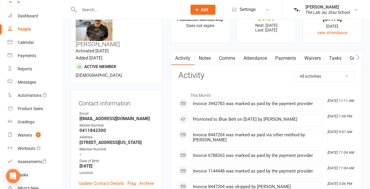
scroll to position [26, 0]
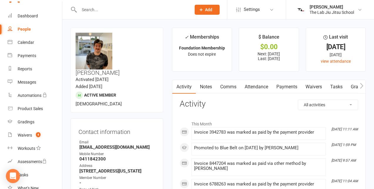
select select "100"
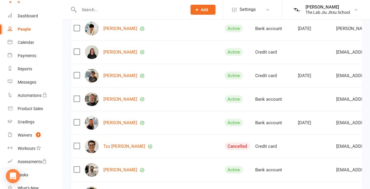
scroll to position [560, 0]
click at [118, 103] on div "[PERSON_NAME]" at bounding box center [152, 99] width 135 height 14
click at [118, 101] on link "[PERSON_NAME]" at bounding box center [120, 99] width 34 height 5
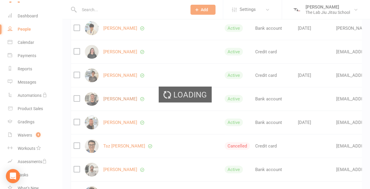
click at [118, 101] on div "Loading" at bounding box center [185, 94] width 370 height 189
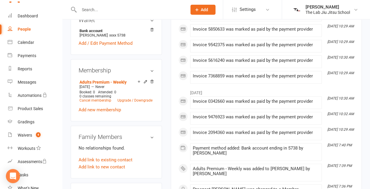
scroll to position [194, 0]
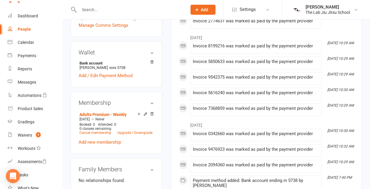
select select "100"
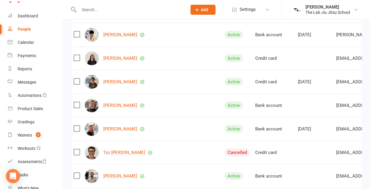
scroll to position [554, 0]
click at [119, 125] on div "[PERSON_NAME]" at bounding box center [152, 129] width 135 height 14
click at [120, 128] on link "[PERSON_NAME]" at bounding box center [120, 128] width 34 height 5
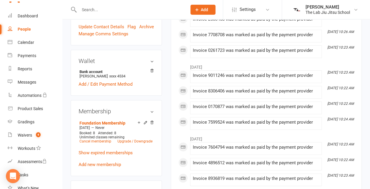
scroll to position [186, 0]
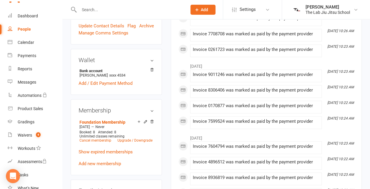
select select "100"
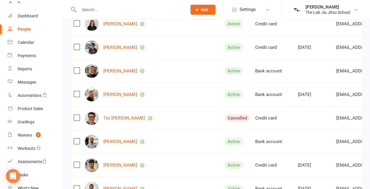
scroll to position [587, 0]
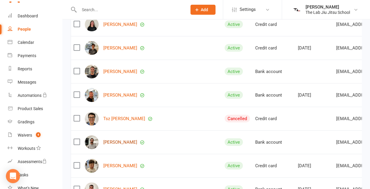
click at [110, 144] on link "[PERSON_NAME]" at bounding box center [120, 142] width 34 height 5
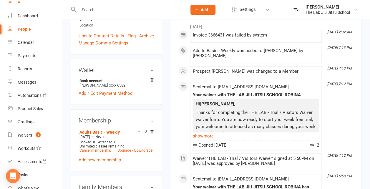
scroll to position [169, 0]
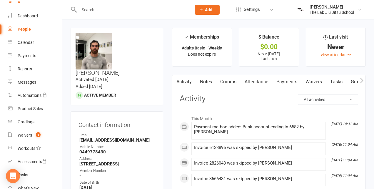
select select "100"
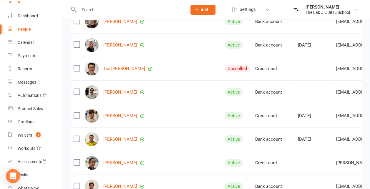
scroll to position [642, 0]
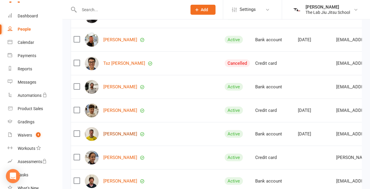
click at [113, 135] on link "[PERSON_NAME]" at bounding box center [120, 134] width 34 height 5
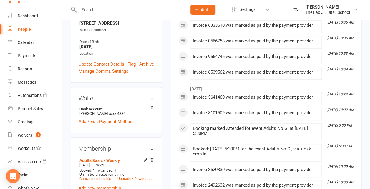
scroll to position [148, 0]
select select "100"
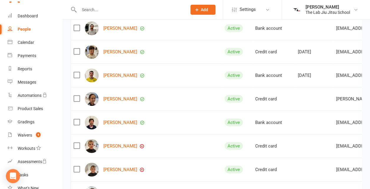
scroll to position [701, 0]
click at [113, 126] on div "[PERSON_NAME]" at bounding box center [152, 122] width 135 height 14
click at [113, 124] on link "[PERSON_NAME]" at bounding box center [120, 122] width 34 height 5
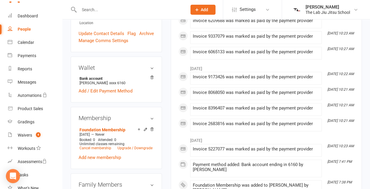
scroll to position [180, 0]
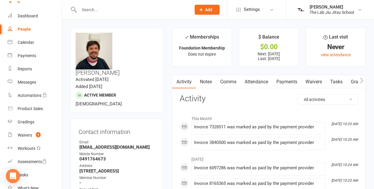
select select "100"
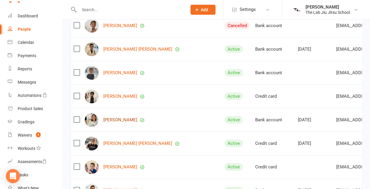
scroll to position [916, 0]
click at [122, 124] on div "[PERSON_NAME]" at bounding box center [152, 120] width 135 height 14
click at [124, 117] on div "[PERSON_NAME]" at bounding box center [152, 120] width 135 height 14
click at [125, 120] on link "[PERSON_NAME]" at bounding box center [120, 119] width 34 height 5
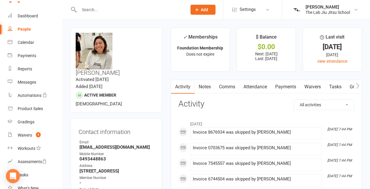
click at [284, 89] on link "Payments" at bounding box center [285, 87] width 29 height 14
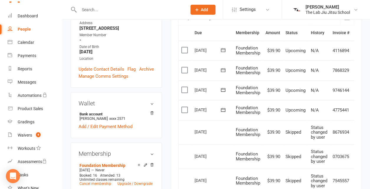
scroll to position [143, 0]
click at [184, 107] on label at bounding box center [185, 110] width 8 height 6
click at [184, 107] on input "checkbox" at bounding box center [183, 107] width 4 height 0
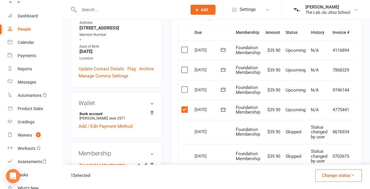
click at [182, 89] on label at bounding box center [185, 90] width 8 height 6
click at [182, 87] on input "checkbox" at bounding box center [183, 87] width 4 height 0
click at [182, 73] on td "Select this" at bounding box center [185, 70] width 13 height 20
click at [184, 67] on label at bounding box center [185, 70] width 8 height 6
click at [184, 67] on input "checkbox" at bounding box center [183, 67] width 4 height 0
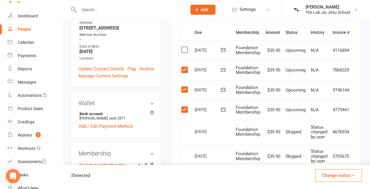
click at [184, 47] on label at bounding box center [185, 50] width 8 height 6
click at [184, 47] on input "checkbox" at bounding box center [183, 47] width 4 height 0
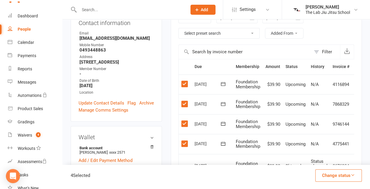
scroll to position [102, 0]
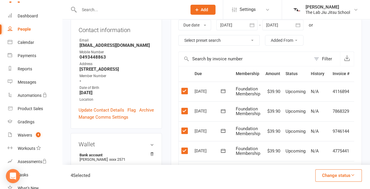
click at [333, 179] on button "Change status" at bounding box center [338, 175] width 47 height 12
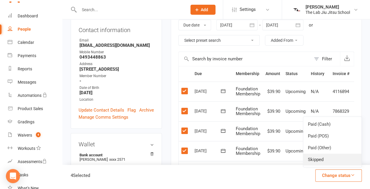
click at [326, 159] on link "Skipped" at bounding box center [332, 160] width 58 height 12
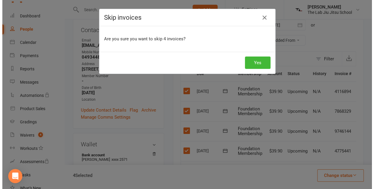
scroll to position [95, 0]
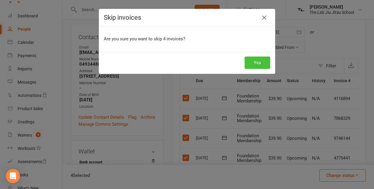
click at [247, 64] on button "Yes" at bounding box center [258, 63] width 26 height 12
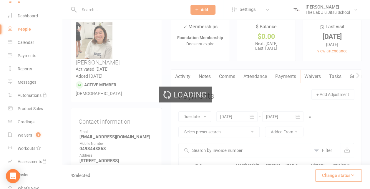
scroll to position [0, 0]
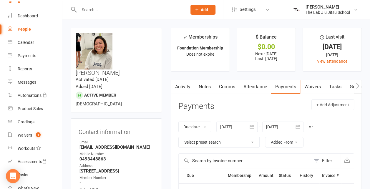
click at [23, 29] on div "People" at bounding box center [24, 29] width 13 height 5
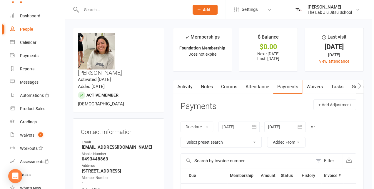
select select "100"
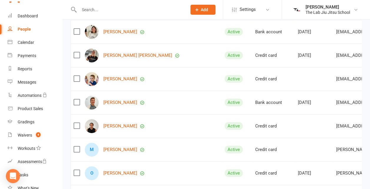
scroll to position [1001, 0]
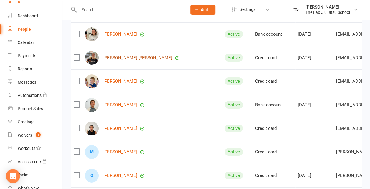
click at [111, 56] on link "[PERSON_NAME] [PERSON_NAME]" at bounding box center [137, 57] width 69 height 5
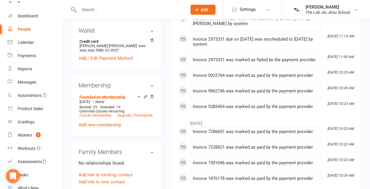
scroll to position [223, 0]
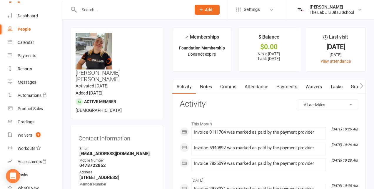
select select "100"
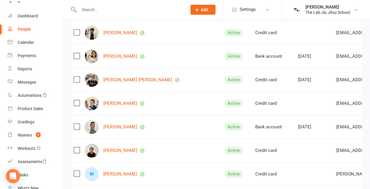
scroll to position [979, 0]
click at [120, 128] on link "[PERSON_NAME]" at bounding box center [120, 126] width 34 height 5
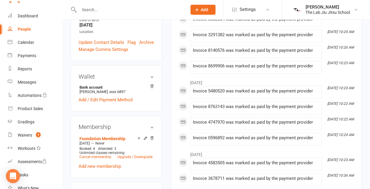
scroll to position [168, 0]
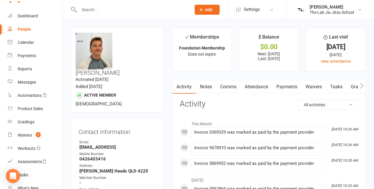
select select "100"
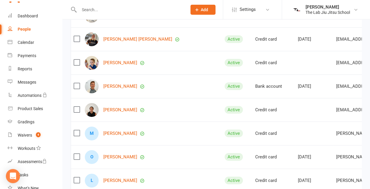
scroll to position [1020, 0]
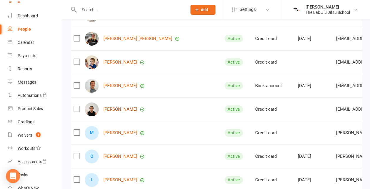
click at [119, 107] on link "[PERSON_NAME]" at bounding box center [120, 109] width 34 height 5
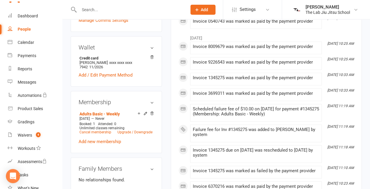
scroll to position [199, 0]
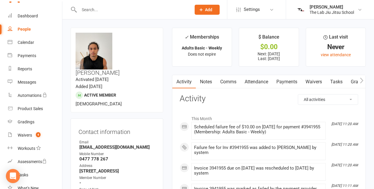
select select "100"
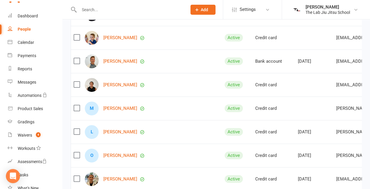
scroll to position [1053, 0]
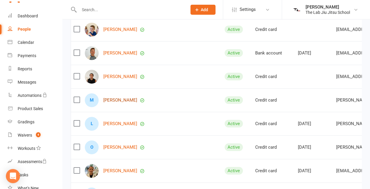
click at [114, 99] on link "[PERSON_NAME]" at bounding box center [120, 100] width 34 height 5
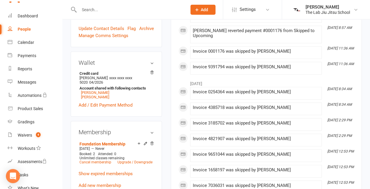
scroll to position [194, 0]
select select "100"
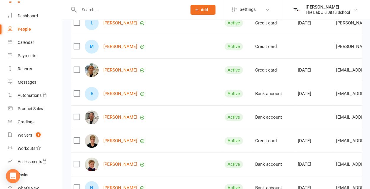
scroll to position [1155, 0]
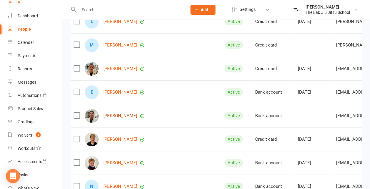
click at [114, 115] on link "[PERSON_NAME]" at bounding box center [120, 115] width 34 height 5
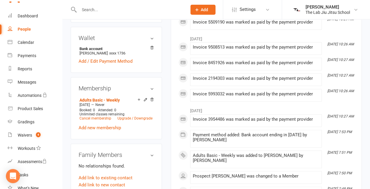
scroll to position [208, 0]
select select "100"
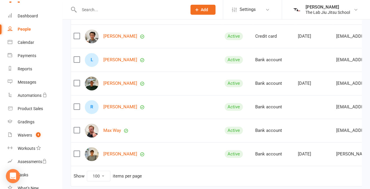
scroll to position [1329, 0]
click at [109, 124] on div "Max Way" at bounding box center [152, 130] width 135 height 14
click at [110, 128] on link "Max Way" at bounding box center [112, 130] width 18 height 5
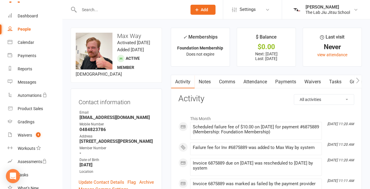
click at [292, 77] on link "Payments" at bounding box center [285, 82] width 29 height 14
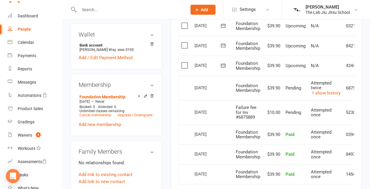
scroll to position [185, 0]
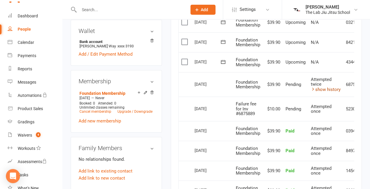
click at [328, 87] on link "show history" at bounding box center [326, 89] width 30 height 5
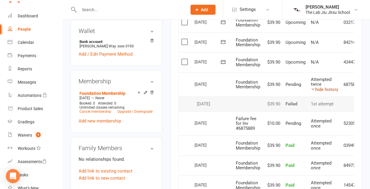
click at [328, 87] on link "hide history" at bounding box center [324, 89] width 27 height 5
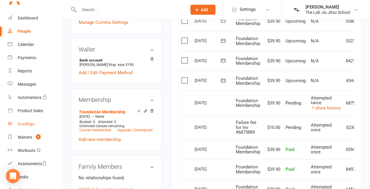
scroll to position [13, 0]
click at [26, 85] on div "Messages" at bounding box center [27, 84] width 19 height 5
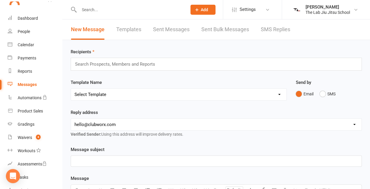
click at [109, 69] on div "Search Prospects, Members and Reports" at bounding box center [216, 64] width 291 height 13
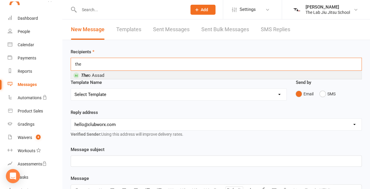
type input "the"
click at [109, 74] on li "The o Assad" at bounding box center [216, 75] width 291 height 7
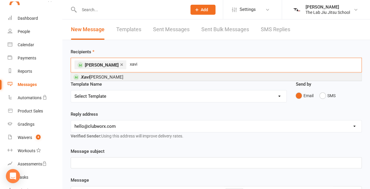
type input "xavi"
click at [136, 73] on li "Xavi [PERSON_NAME]" at bounding box center [216, 76] width 291 height 7
type input "[PERSON_NAME]"
click at [178, 75] on li "[PERSON_NAME]" at bounding box center [216, 76] width 291 height 7
type input "zion"
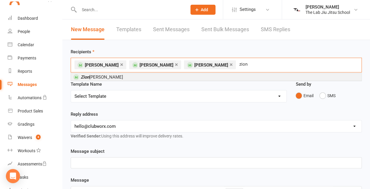
click at [228, 77] on li "[PERSON_NAME]" at bounding box center [216, 76] width 291 height 7
type input "benji"
click at [271, 75] on li "[PERSON_NAME]" at bounding box center [216, 76] width 291 height 7
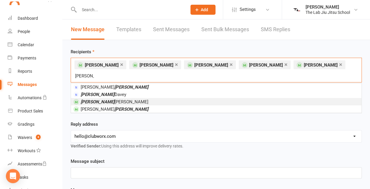
type input "[PERSON_NAME]"
click at [265, 98] on li "[PERSON_NAME] [PERSON_NAME]" at bounding box center [216, 101] width 291 height 7
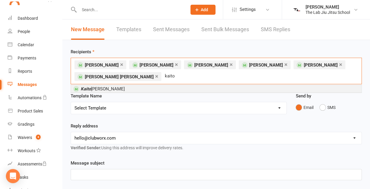
type input "kaito"
click at [214, 89] on li "[PERSON_NAME]" at bounding box center [216, 88] width 291 height 7
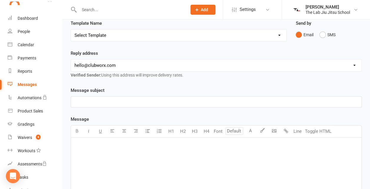
scroll to position [74, 0]
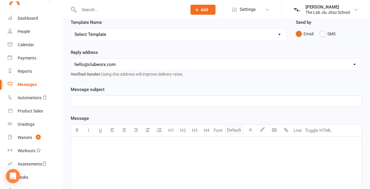
click at [140, 104] on div "﻿" at bounding box center [216, 101] width 291 height 11
click at [124, 142] on p "﻿" at bounding box center [216, 144] width 284 height 7
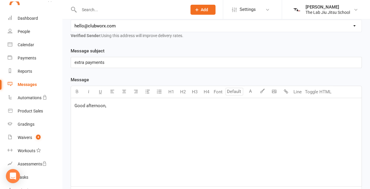
scroll to position [113, 0]
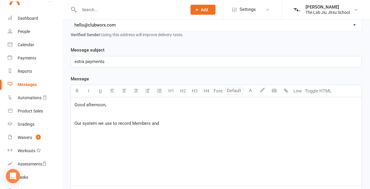
click at [154, 122] on span "Our system we use to record Members and" at bounding box center [116, 123] width 84 height 5
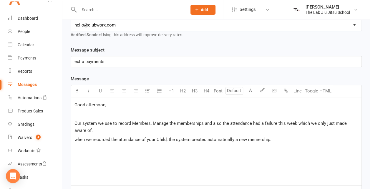
click at [285, 136] on p "when we recorded the attendance of your Child, the system created automatically…" at bounding box center [216, 139] width 284 height 7
click at [284, 137] on p "when we recorded the attendance of your Child, the system created automatically…" at bounding box center [216, 139] width 284 height 7
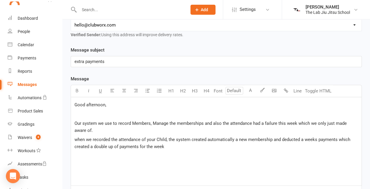
click at [196, 147] on p "when we recorded the attendance of your Child, the system created automatically…" at bounding box center [216, 143] width 284 height 14
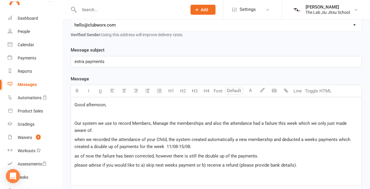
click at [253, 116] on div "Good afternoon, ﻿ Our system we use to record Members, Manage the memberships a…" at bounding box center [216, 141] width 291 height 88
click at [212, 111] on p "﻿" at bounding box center [216, 113] width 284 height 7
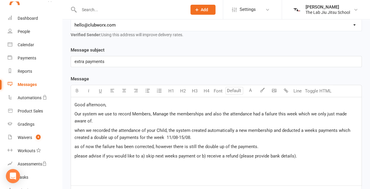
click at [110, 171] on div "Good afternoon, Our system we use to record Members, Manage the memberships and…" at bounding box center [216, 141] width 291 height 88
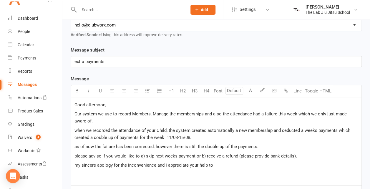
click at [214, 163] on p "my sincere apology for the inconvenience and i appreciate your help to" at bounding box center [216, 165] width 284 height 7
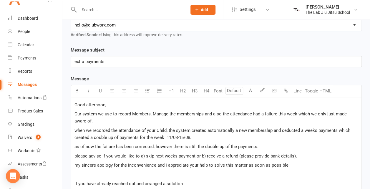
click at [75, 182] on span "if you have already reached out and arranged a solution" at bounding box center [128, 183] width 108 height 5
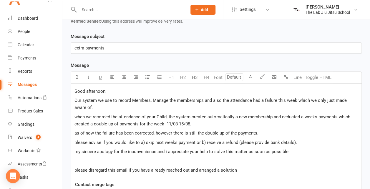
scroll to position [127, 0]
click at [243, 167] on p "please disregard this email if you have already reached out and arranged a solu…" at bounding box center [216, 169] width 284 height 7
click at [301, 143] on p "please advise if you would like to a) skip next weeks payment or b) receive a r…" at bounding box center [216, 141] width 284 height 7
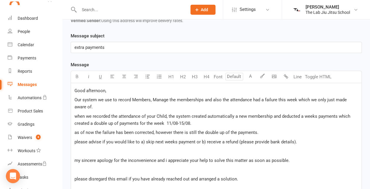
click at [242, 180] on p "please disregard this email if you have already reached out and arranged a solu…" at bounding box center [216, 178] width 284 height 7
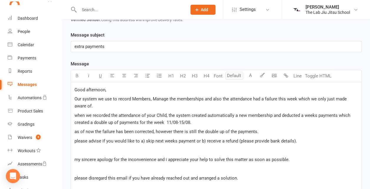
scroll to position [128, 0]
click at [132, 91] on p "Good afternoon," at bounding box center [216, 90] width 284 height 7
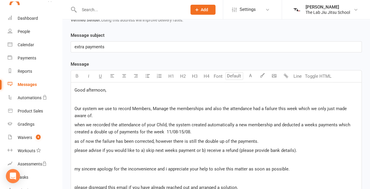
click at [155, 107] on span "Our system we use to record Members, Manage the memberships and also the attend…" at bounding box center [210, 112] width 273 height 12
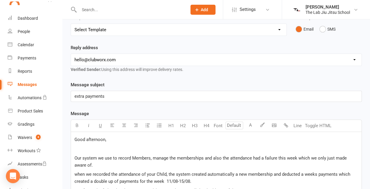
scroll to position [0, 0]
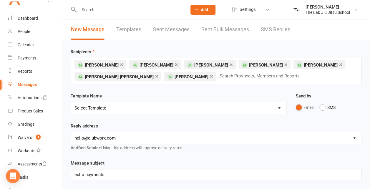
click at [158, 72] on link "×" at bounding box center [156, 76] width 3 height 9
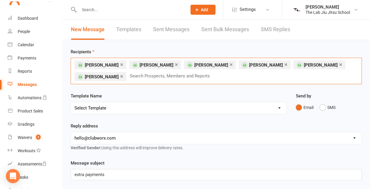
click at [275, 105] on select "Select Template [SMS] [Default template - review before using] Appointment remi…" at bounding box center [178, 108] width 215 height 12
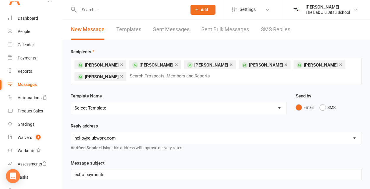
click at [275, 105] on select "Select Template [SMS] [Default template - review before using] Appointment remi…" at bounding box center [178, 108] width 215 height 12
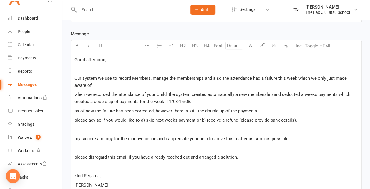
scroll to position [274, 0]
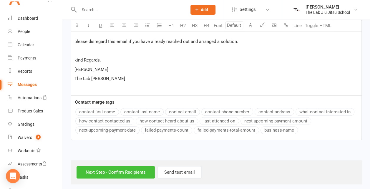
click at [135, 168] on input "Next Step - Confirm Recipients" at bounding box center [116, 172] width 78 height 12
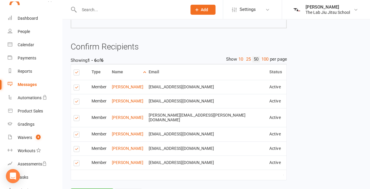
scroll to position [289, 0]
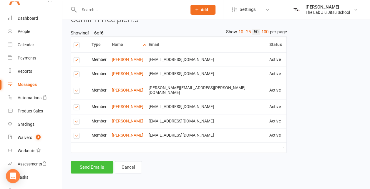
click at [97, 166] on button "Send Emails" at bounding box center [92, 167] width 43 height 12
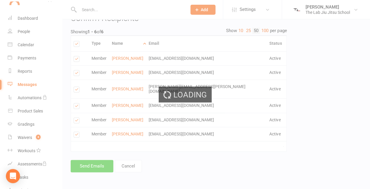
scroll to position [286, 0]
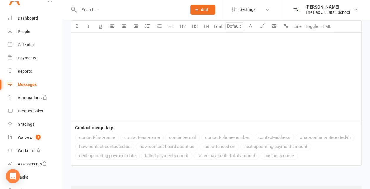
scroll to position [108, 0]
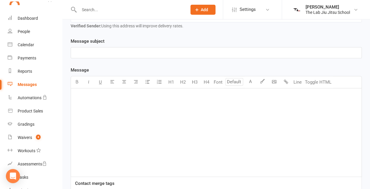
click at [26, 85] on div "Messages" at bounding box center [27, 84] width 19 height 5
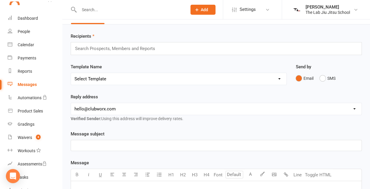
scroll to position [0, 0]
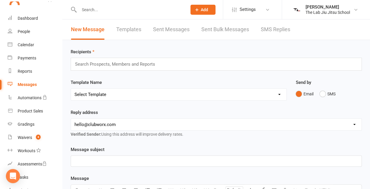
click at [178, 28] on link "Sent Messages" at bounding box center [171, 29] width 37 height 20
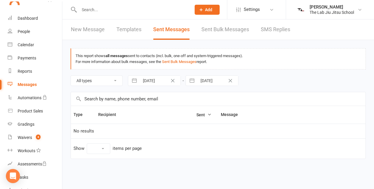
select select "10"
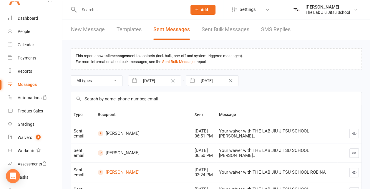
click at [205, 33] on link "Sent Bulk Messages" at bounding box center [226, 29] width 48 height 20
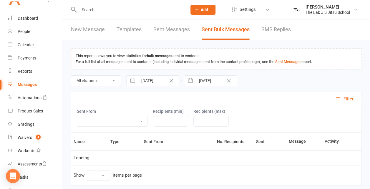
select select "10"
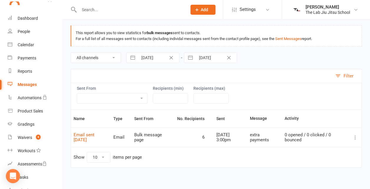
scroll to position [23, 0]
click at [183, 142] on td "6" at bounding box center [194, 136] width 39 height 19
click at [95, 135] on link "Email sent [DATE]" at bounding box center [84, 137] width 21 height 10
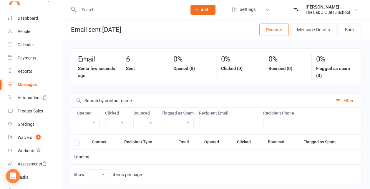
select select "10"
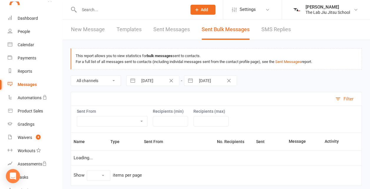
scroll to position [20, 0]
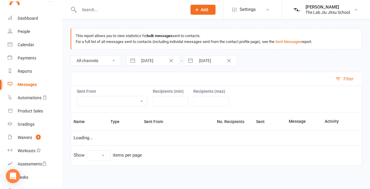
select select "10"
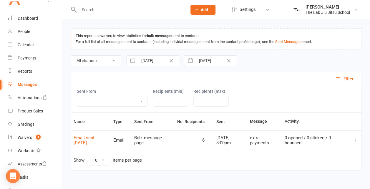
click at [183, 152] on td "Show 10 25 50 100 items per page" at bounding box center [216, 160] width 291 height 20
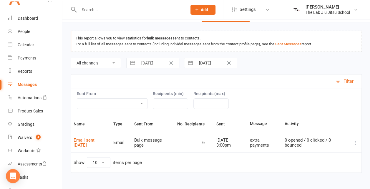
scroll to position [17, 0]
click at [267, 139] on div "extra payments" at bounding box center [264, 143] width 29 height 10
click at [308, 153] on td "Show 10 25 50 100 items per page" at bounding box center [216, 163] width 291 height 20
click at [356, 141] on icon at bounding box center [355, 143] width 6 height 6
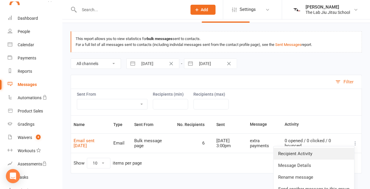
scroll to position [25, 0]
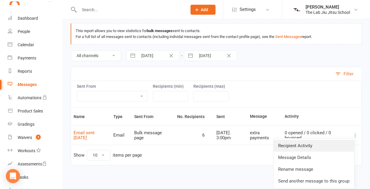
click at [327, 155] on link "Message Details" at bounding box center [313, 158] width 81 height 12
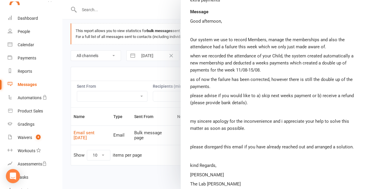
scroll to position [65, 0]
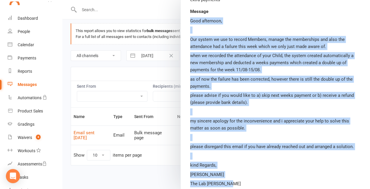
drag, startPoint x: 226, startPoint y: 183, endPoint x: 185, endPoint y: 22, distance: 165.4
click at [185, 22] on div "Email ( 6 recipients ) Sent: [DATE] 3:00pm By [PERSON_NAME] , from Bulk message…" at bounding box center [275, 81] width 189 height 242
copy div "Good afternoon, Our system we use to record Members, manage the memberships and…"
click at [26, 36] on link "People" at bounding box center [35, 31] width 54 height 13
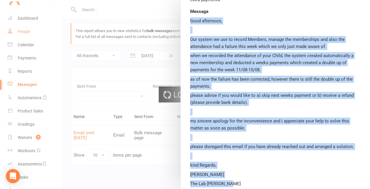
select select "100"
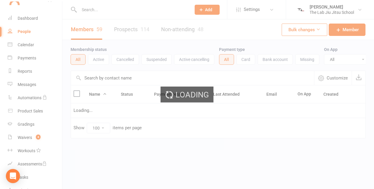
click at [31, 85] on ui-view "Prospect Member Non-attending contact Class / event Appointment Grading event T…" at bounding box center [187, 81] width 374 height 160
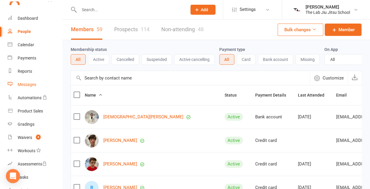
click at [31, 85] on div "Messages" at bounding box center [27, 84] width 19 height 5
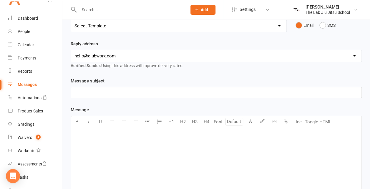
click at [105, 145] on div "﻿" at bounding box center [216, 172] width 291 height 88
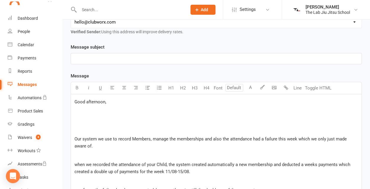
scroll to position [91, 0]
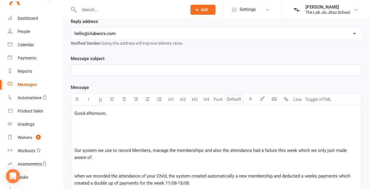
click at [94, 131] on p at bounding box center [216, 131] width 284 height 7
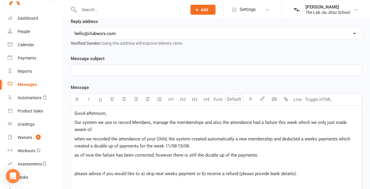
click at [75, 154] on span "as of now the failure has been corrected, however there is still the double up …" at bounding box center [166, 154] width 184 height 5
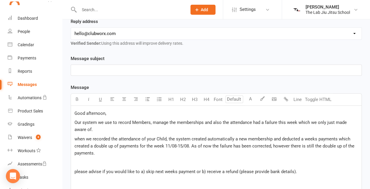
click at [328, 145] on span "when we recorded the attendance of your Child, the system created automatically…" at bounding box center [214, 145] width 281 height 19
click at [164, 163] on p "﻿" at bounding box center [216, 162] width 284 height 7
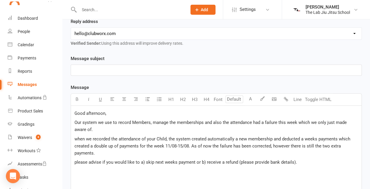
click at [196, 161] on span "please advise if you would like to a) skip next weeks payment or b) receive a r…" at bounding box center [185, 162] width 223 height 5
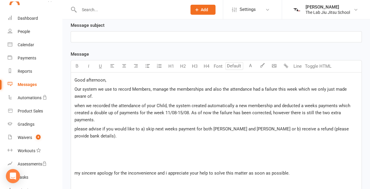
scroll to position [127, 0]
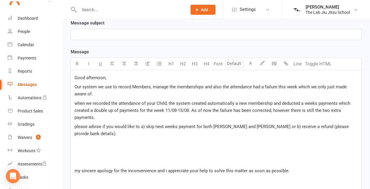
click at [131, 158] on p "﻿" at bounding box center [216, 161] width 284 height 7
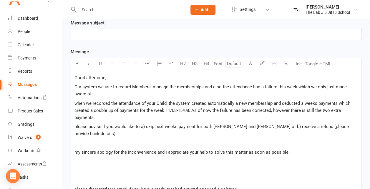
click at [123, 177] on p "﻿" at bounding box center [216, 180] width 284 height 7
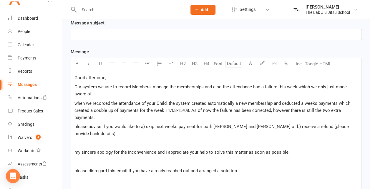
scroll to position [140, 0]
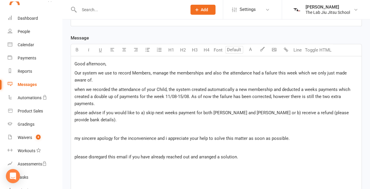
click at [120, 172] on p at bounding box center [216, 175] width 284 height 7
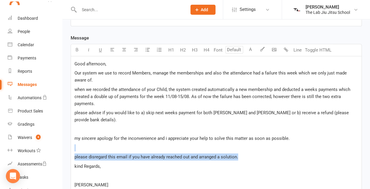
drag, startPoint x: 240, startPoint y: 151, endPoint x: 91, endPoint y: 142, distance: 149.6
click at [91, 142] on div "Good afternoon, Our system we use to record Members, manage the memberships and…" at bounding box center [216, 133] width 291 height 155
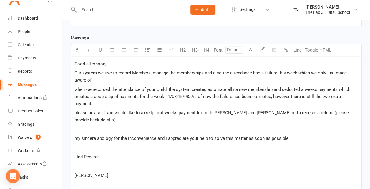
click at [79, 181] on p "﻿" at bounding box center [216, 184] width 284 height 7
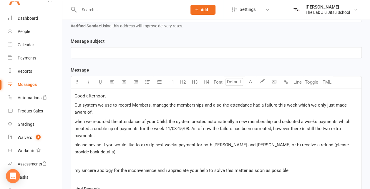
scroll to position [107, 0]
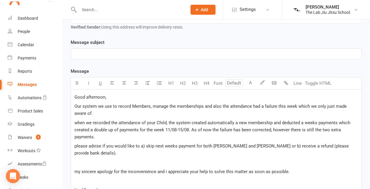
click at [309, 121] on span "when we recorded the attendance of your Child, the system created automatically…" at bounding box center [212, 129] width 277 height 19
click at [314, 121] on span "when we recorded the attendance of your Child, the system created automatically…" at bounding box center [212, 129] width 277 height 19
drag, startPoint x: 316, startPoint y: 121, endPoint x: 306, endPoint y: 121, distance: 10.6
click at [306, 121] on span "when we recorded the attendance of your Child, the system created automatically…" at bounding box center [212, 129] width 277 height 19
click at [101, 127] on span "when we recorded the attendance of your Child, the system created automatically…" at bounding box center [215, 129] width 283 height 19
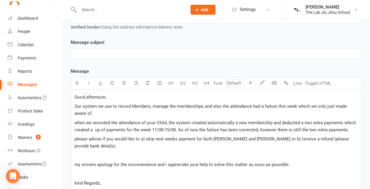
click at [303, 121] on span "when we recorded the attendance of your Child, the system created automatically…" at bounding box center [215, 126] width 283 height 12
click at [125, 129] on span "when we recorded the attendance of your Child, the system created automatically…" at bounding box center [214, 126] width 280 height 12
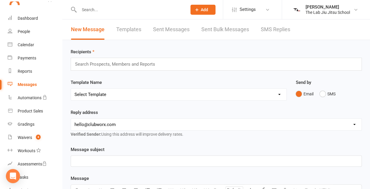
scroll to position [0, 0]
click at [151, 65] on input "text" at bounding box center [117, 64] width 86 height 8
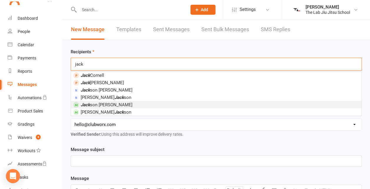
type input "jack"
click at [117, 103] on li "[PERSON_NAME] son [PERSON_NAME]" at bounding box center [216, 104] width 291 height 7
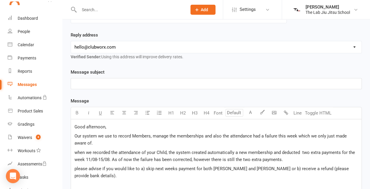
scroll to position [78, 0]
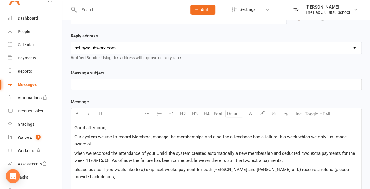
click at [281, 159] on span "when we recorded the attendance of your Child, the system created automatically…" at bounding box center [215, 157] width 282 height 12
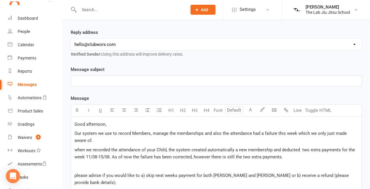
scroll to position [83, 0]
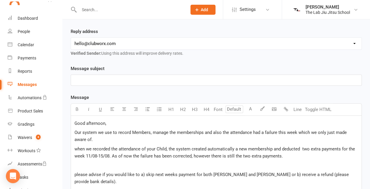
click at [105, 82] on p "﻿" at bounding box center [216, 80] width 284 height 7
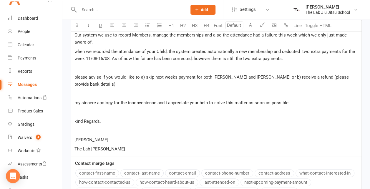
scroll to position [236, 0]
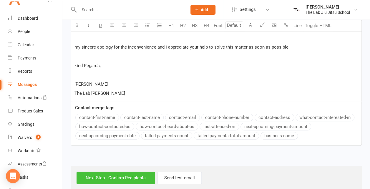
click at [135, 172] on input "Next Step - Confirm Recipients" at bounding box center [116, 178] width 78 height 12
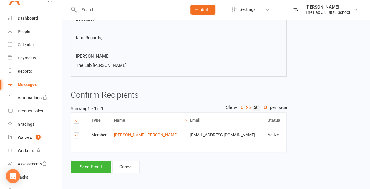
scroll to position [197, 0]
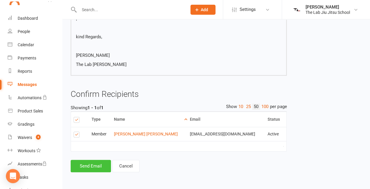
click at [91, 162] on button "Send Email" at bounding box center [91, 166] width 40 height 12
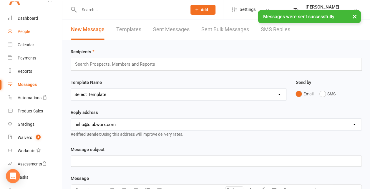
click at [25, 33] on div "People" at bounding box center [24, 31] width 12 height 5
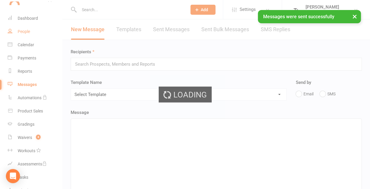
select select "100"
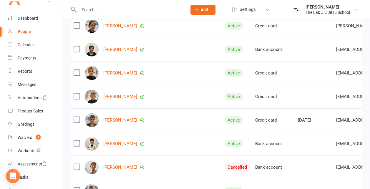
scroll to position [775, 0]
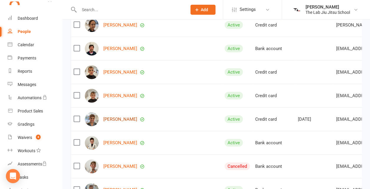
click at [113, 119] on link "[PERSON_NAME]" at bounding box center [120, 119] width 34 height 5
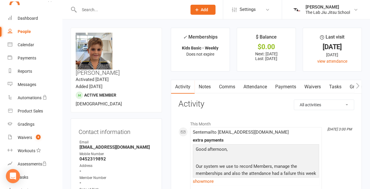
click at [278, 87] on link "Payments" at bounding box center [285, 87] width 29 height 14
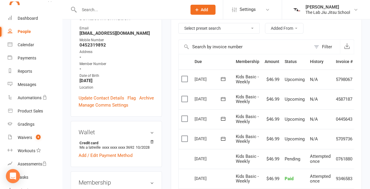
scroll to position [115, 0]
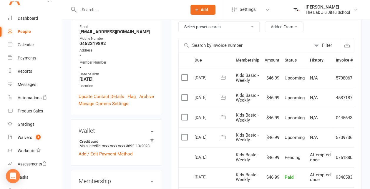
click at [183, 138] on label at bounding box center [185, 137] width 8 height 6
click at [183, 134] on input "checkbox" at bounding box center [183, 134] width 4 height 0
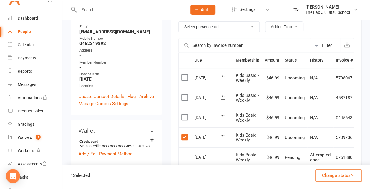
click at [321, 175] on button "Change status" at bounding box center [338, 175] width 47 height 12
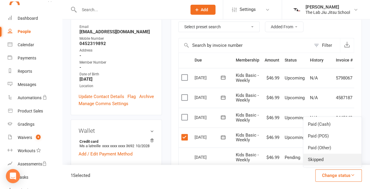
click at [320, 158] on link "Skipped" at bounding box center [332, 160] width 58 height 12
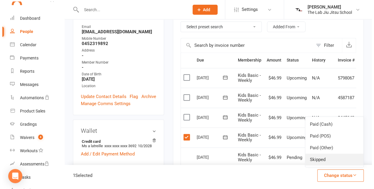
scroll to position [108, 0]
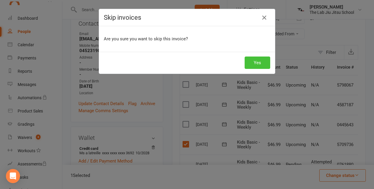
click at [261, 64] on button "Yes" at bounding box center [258, 63] width 26 height 12
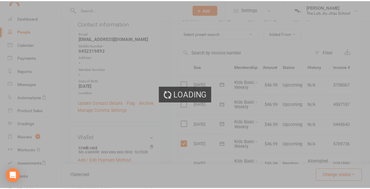
scroll to position [115, 0]
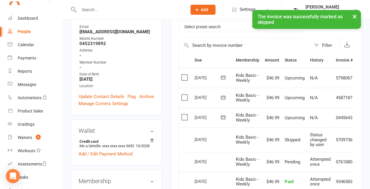
click at [28, 32] on div "People" at bounding box center [24, 31] width 13 height 5
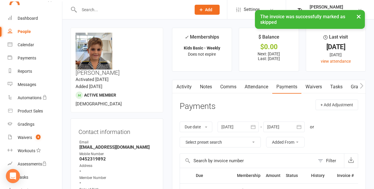
select select "100"
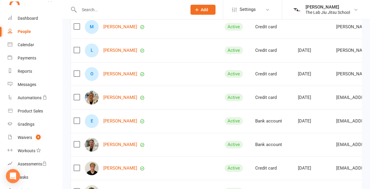
scroll to position [1127, 0]
click at [118, 169] on link "[PERSON_NAME]" at bounding box center [120, 167] width 34 height 5
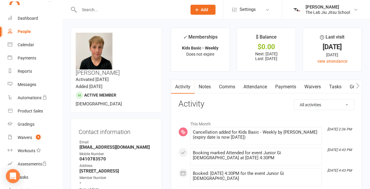
click at [284, 87] on link "Payments" at bounding box center [285, 87] width 29 height 14
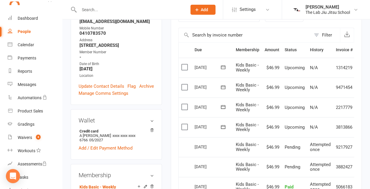
scroll to position [126, 0]
click at [185, 125] on label at bounding box center [185, 127] width 8 height 6
click at [185, 124] on input "checkbox" at bounding box center [183, 124] width 4 height 0
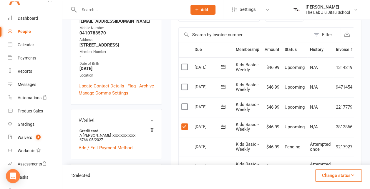
click at [336, 174] on button "Change status" at bounding box center [338, 175] width 47 height 12
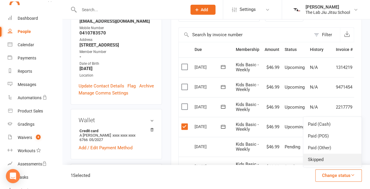
click at [320, 161] on link "Skipped" at bounding box center [332, 160] width 58 height 12
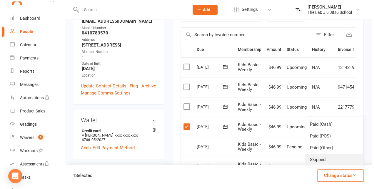
scroll to position [119, 0]
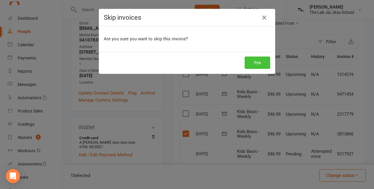
click at [258, 64] on button "Yes" at bounding box center [258, 63] width 26 height 12
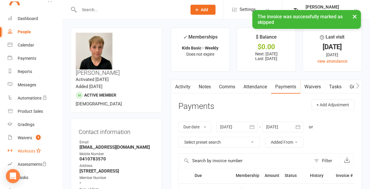
scroll to position [0, 0]
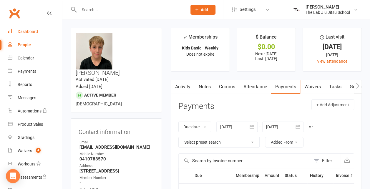
click at [27, 28] on link "Dashboard" at bounding box center [35, 31] width 54 height 13
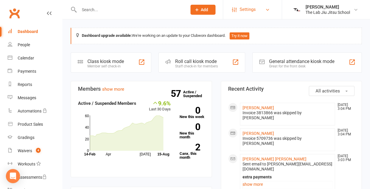
click at [248, 11] on span "Settings" at bounding box center [248, 9] width 16 height 13
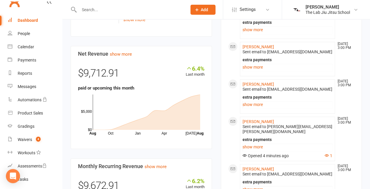
scroll to position [8, 0]
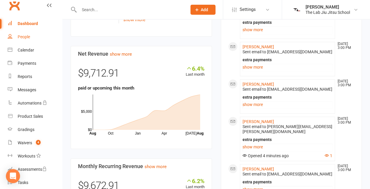
click at [37, 38] on link "People" at bounding box center [35, 36] width 54 height 13
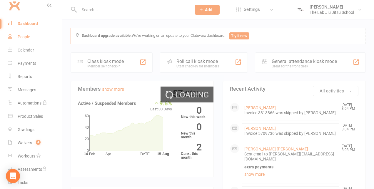
select select "100"
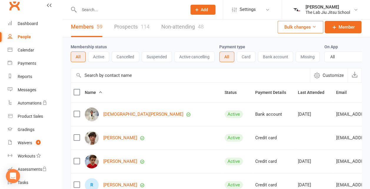
scroll to position [3, 0]
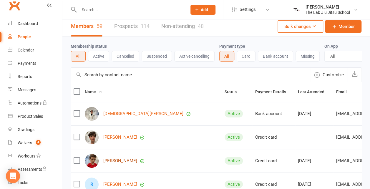
click at [117, 163] on link "[PERSON_NAME]" at bounding box center [120, 160] width 34 height 5
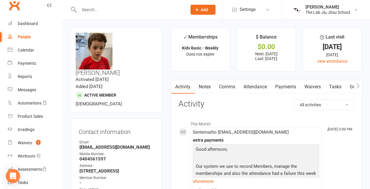
click at [359, 88] on icon "button" at bounding box center [358, 86] width 4 height 6
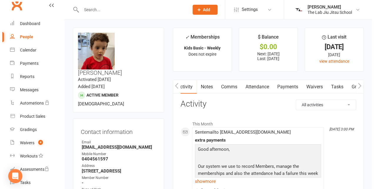
scroll to position [0, 41]
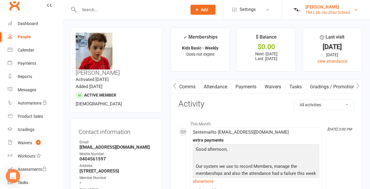
click at [314, 14] on div "The Lab Jiu Jitsu School" at bounding box center [328, 12] width 44 height 5
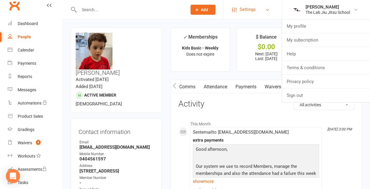
click at [271, 8] on link "Settings" at bounding box center [252, 9] width 41 height 13
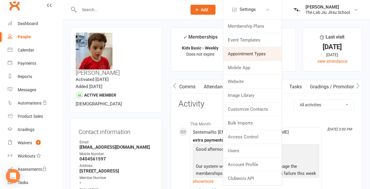
click at [257, 58] on link "Appointment Types" at bounding box center [252, 54] width 59 height 14
